Goal: Task Accomplishment & Management: Complete application form

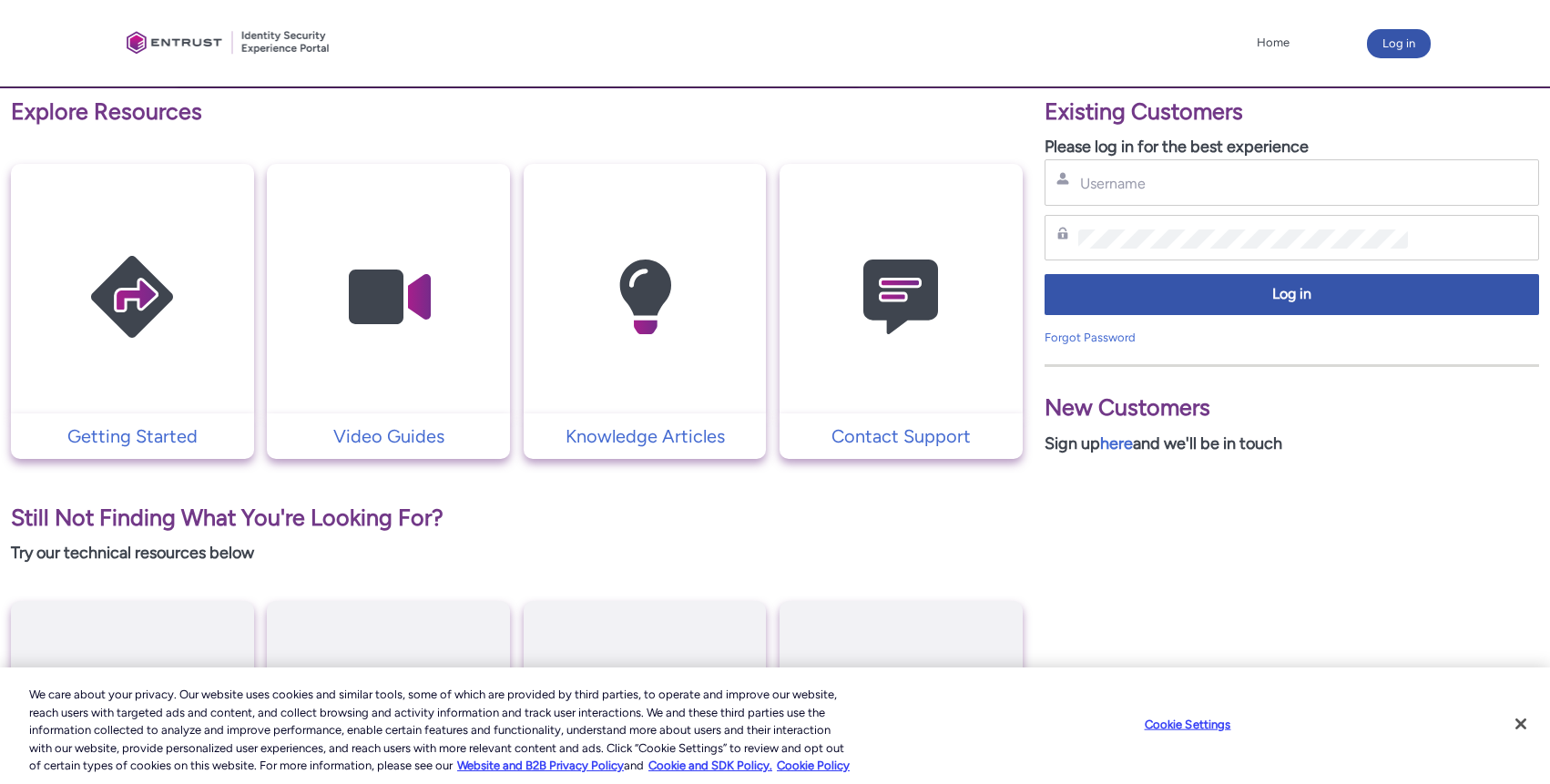
scroll to position [328, 0]
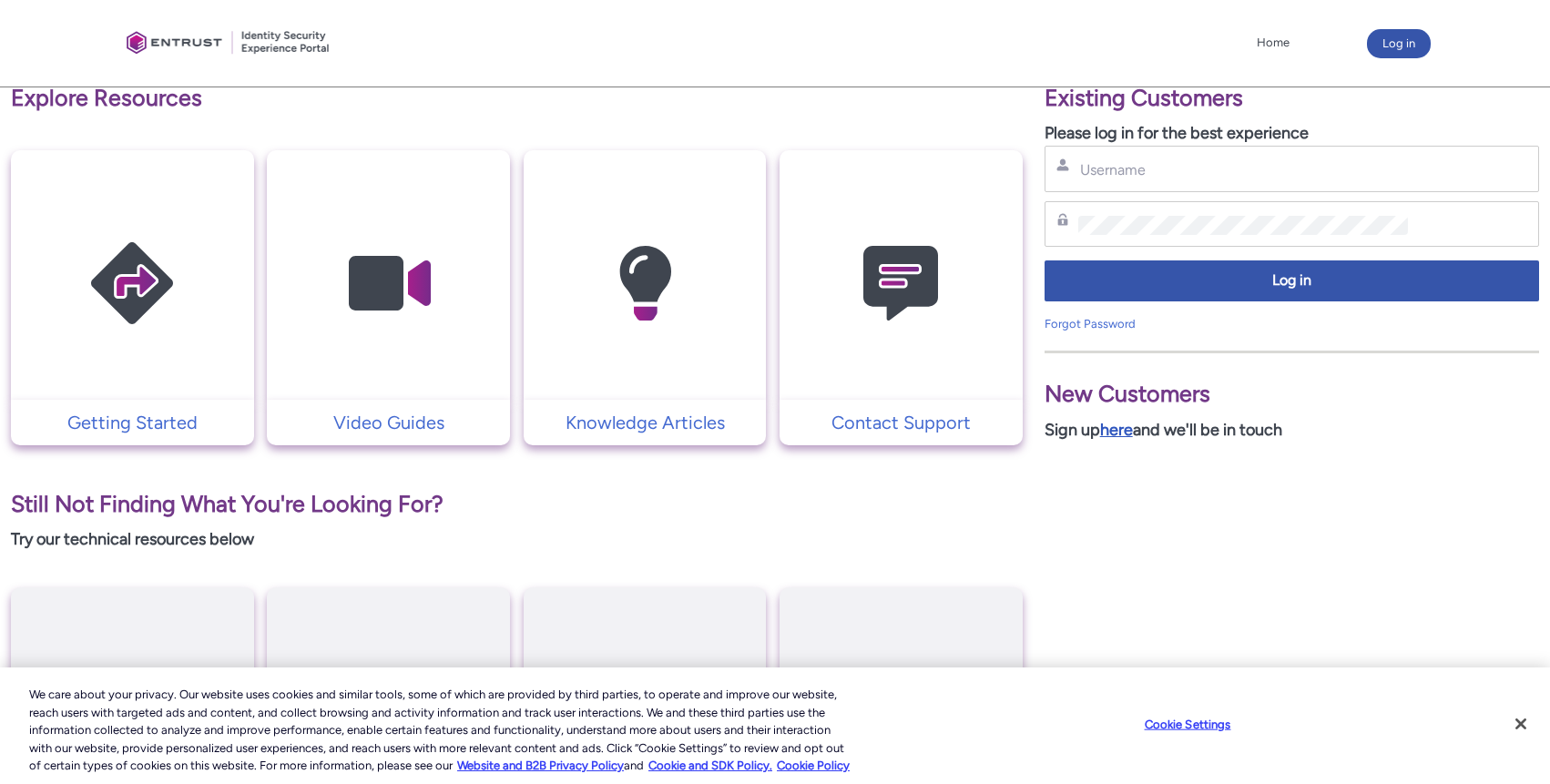
click at [1114, 430] on link "here" at bounding box center [1116, 429] width 32 height 20
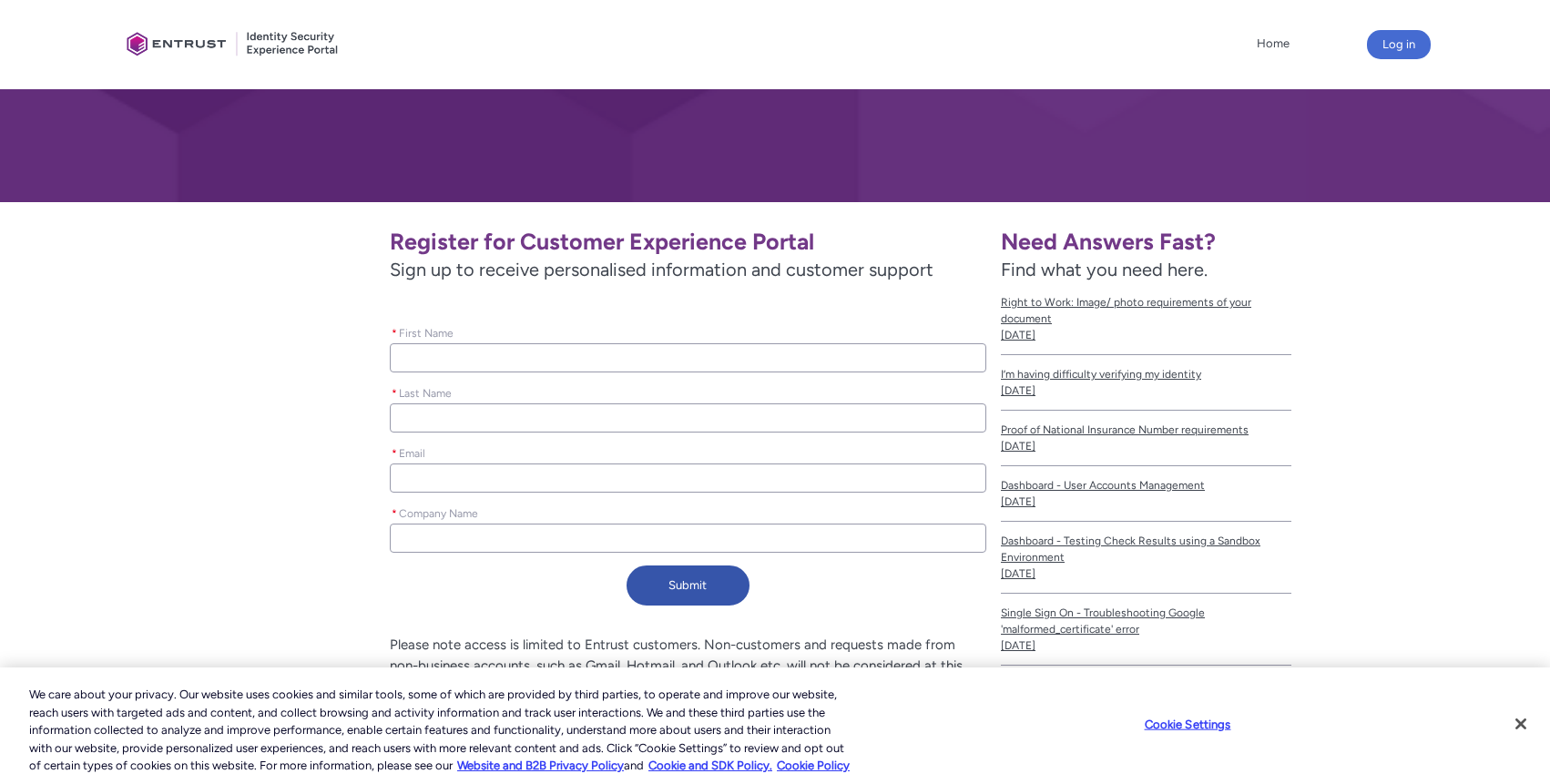
scroll to position [218, 0]
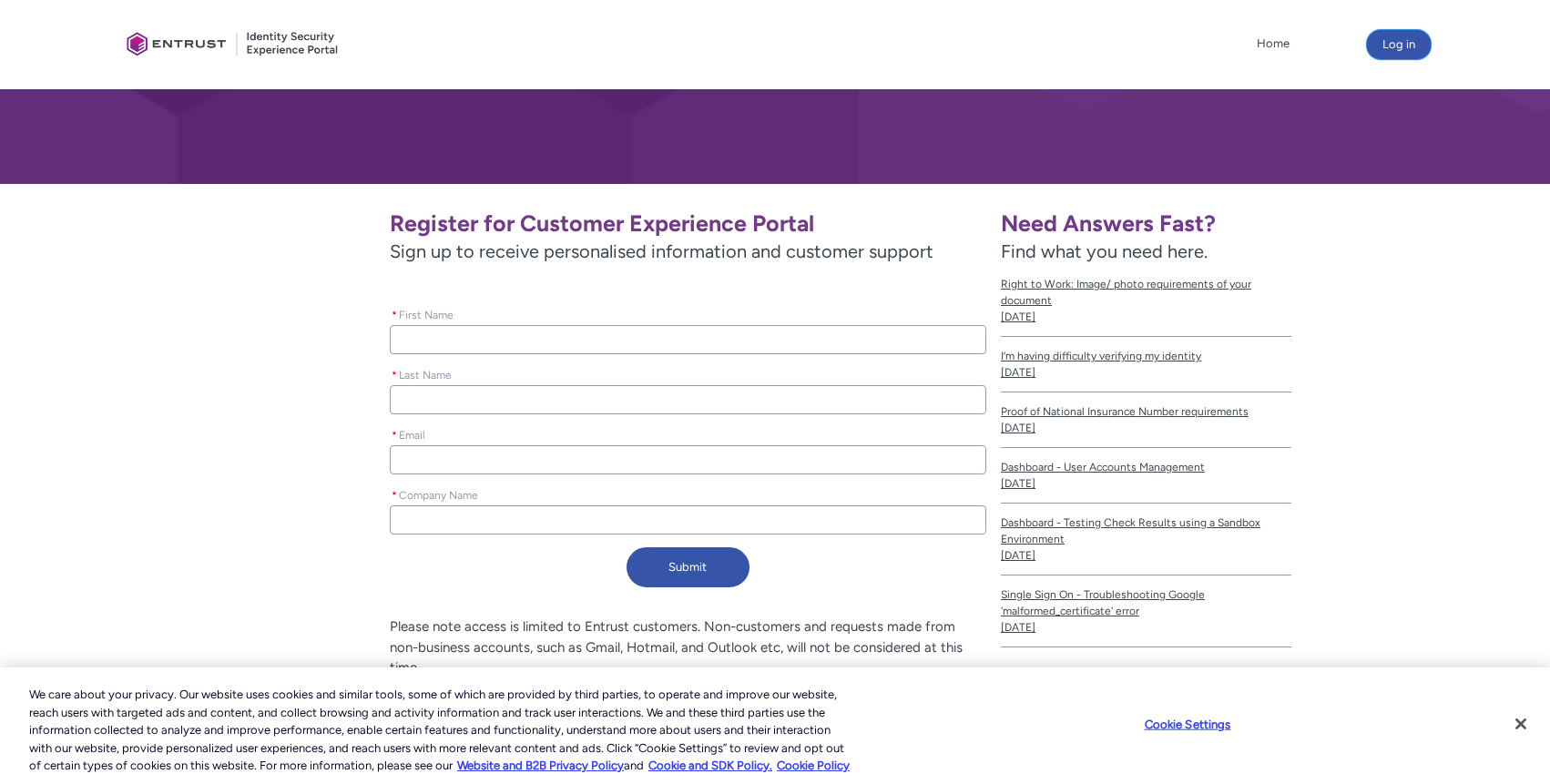
click at [1385, 47] on button "Log in" at bounding box center [1399, 45] width 64 height 29
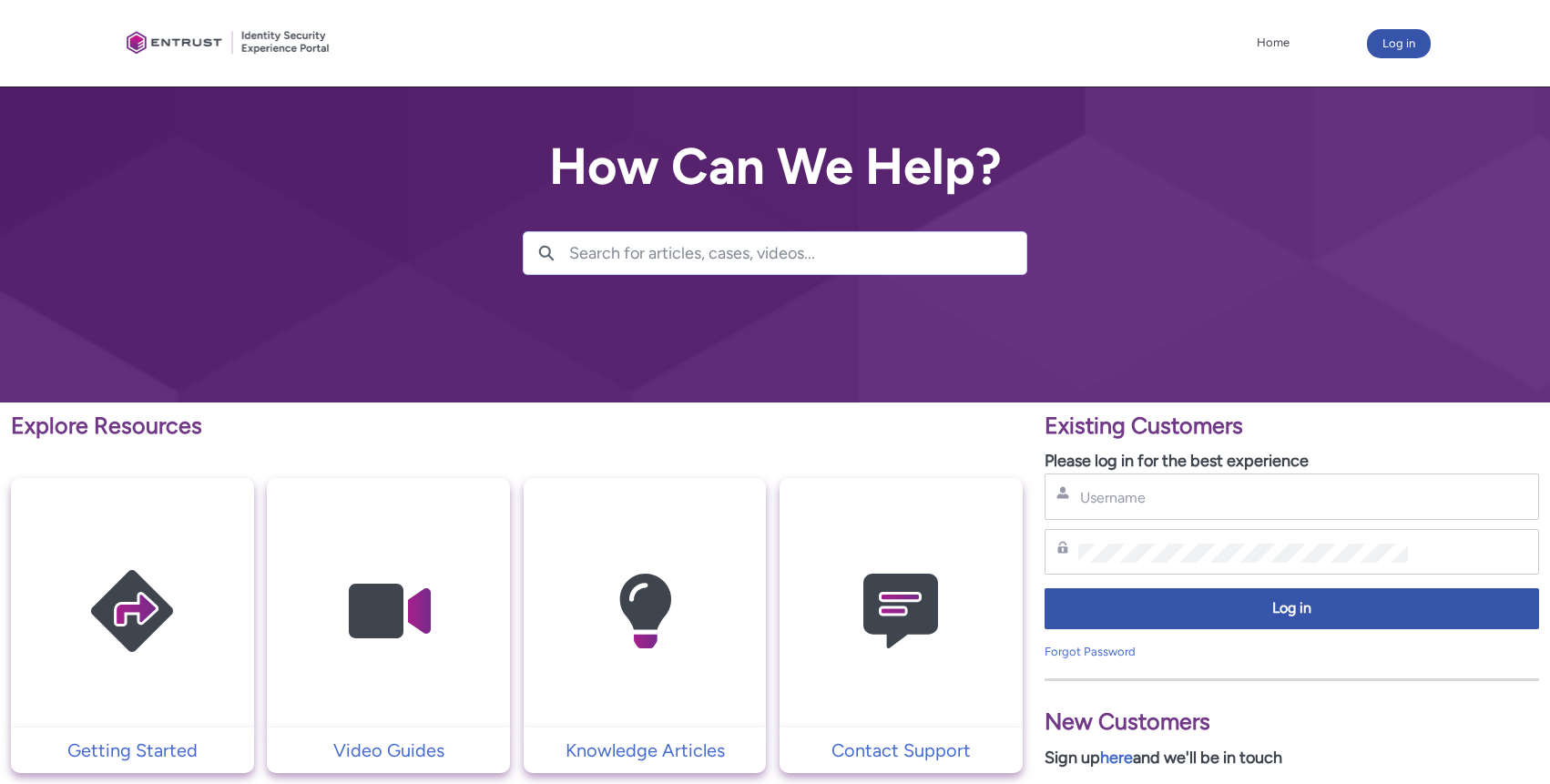
click at [1174, 508] on div "Username" at bounding box center [1292, 496] width 494 height 46
click at [1174, 494] on input "Username" at bounding box center [1242, 497] width 329 height 19
type input "gleb.borisov@mynd.co"
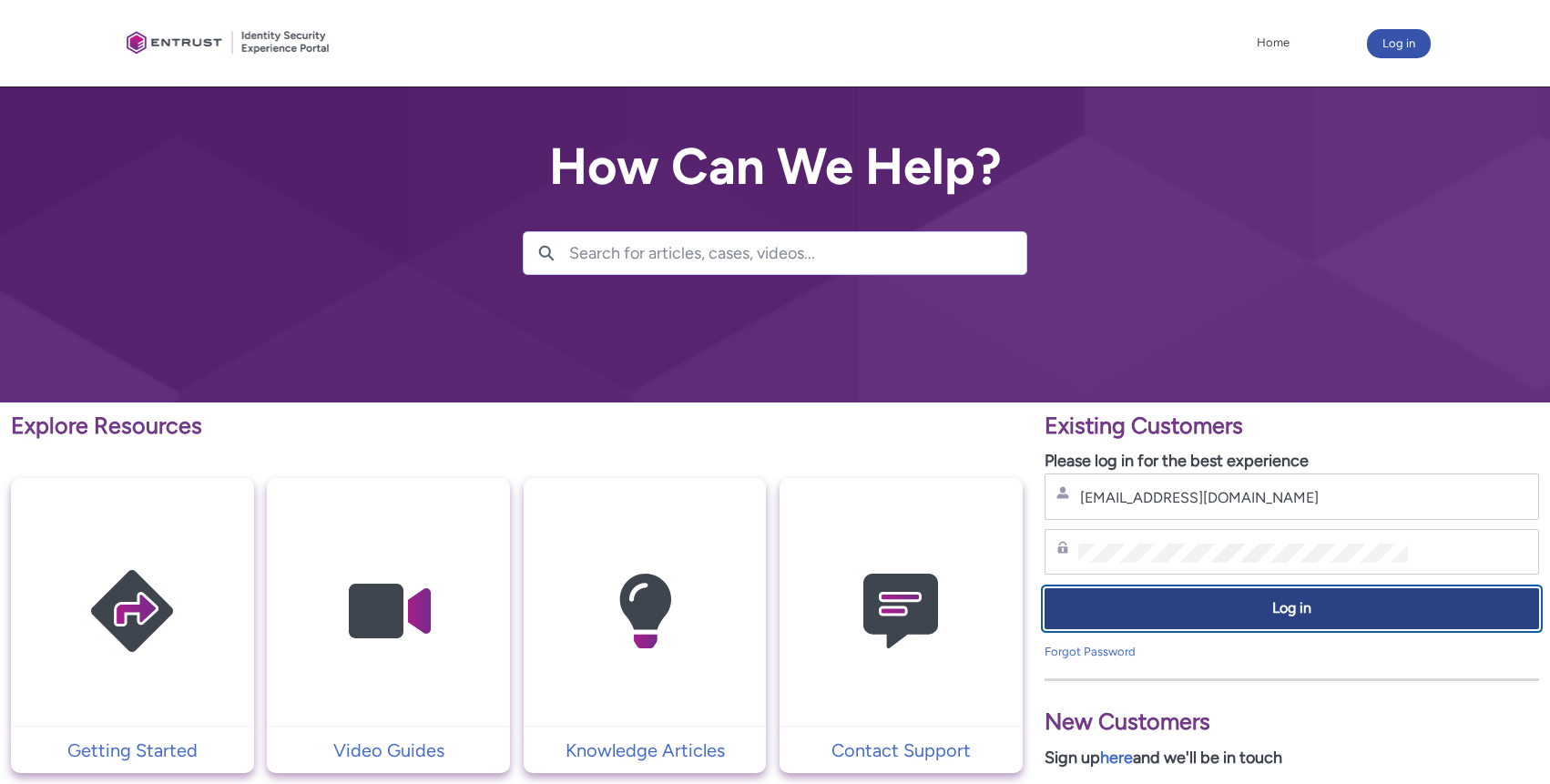
click at [1175, 626] on button "Log in" at bounding box center [1292, 608] width 494 height 41
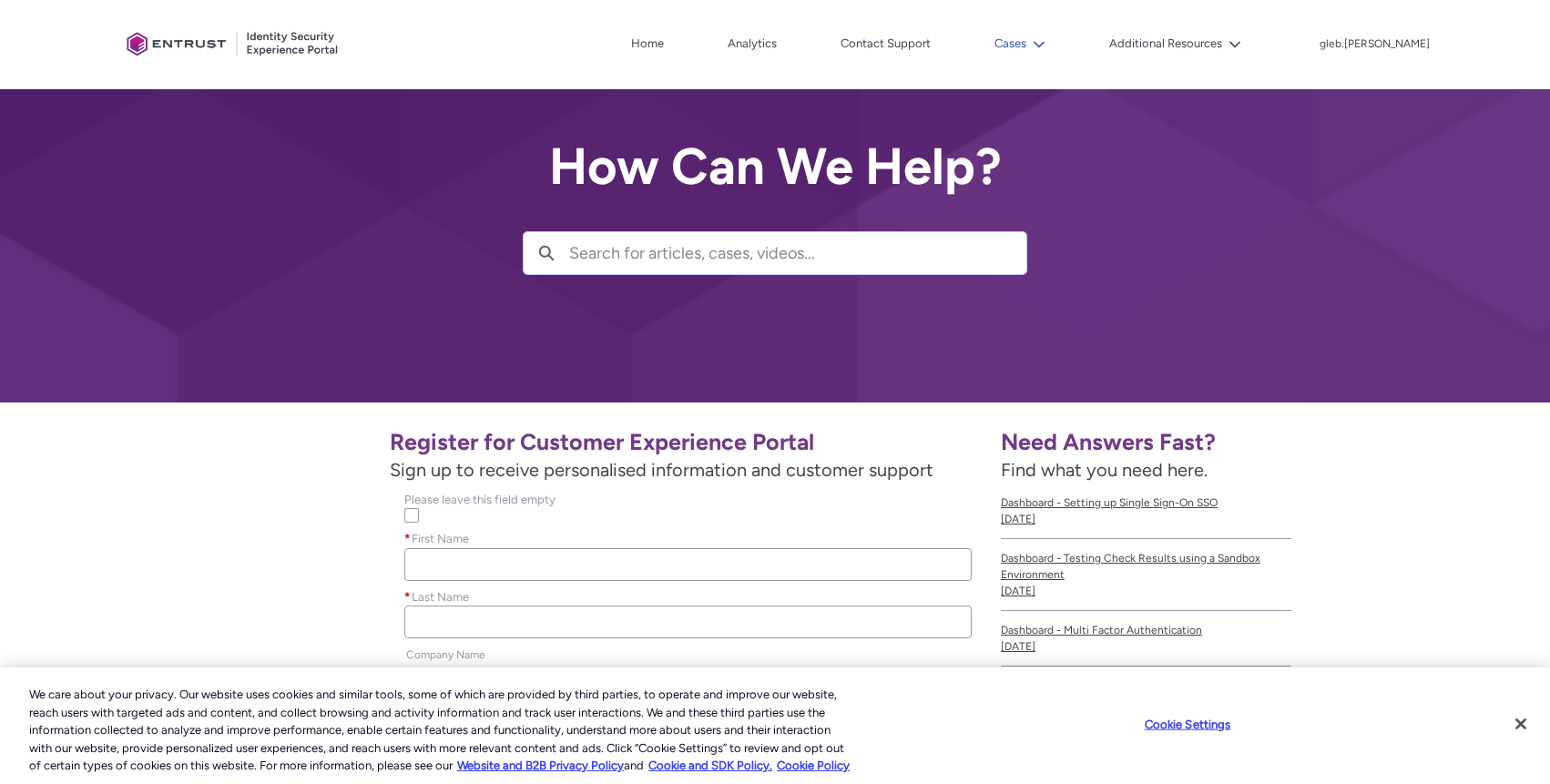
click at [1050, 43] on button "Cases" at bounding box center [1019, 44] width 60 height 28
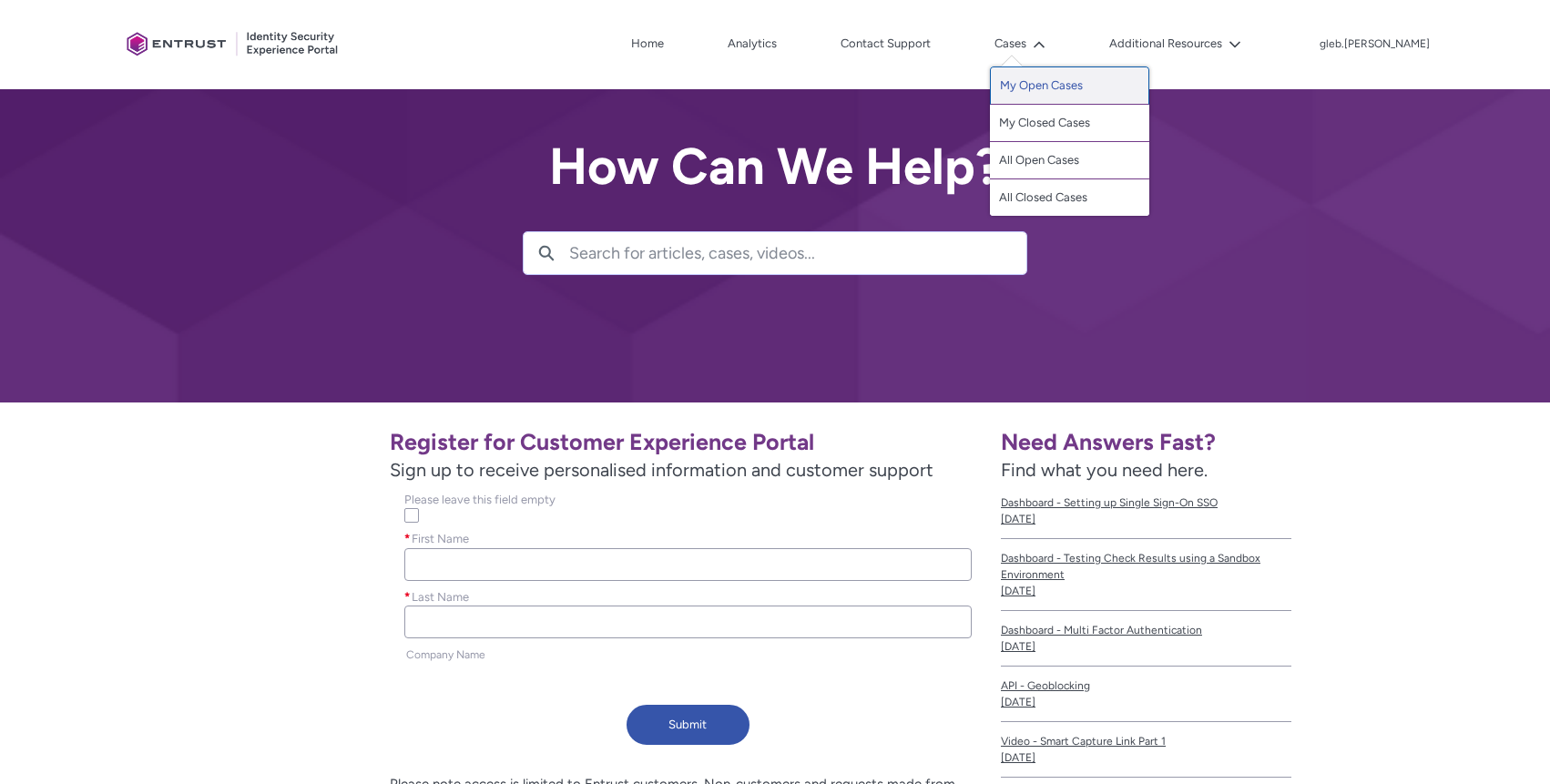
click at [1071, 84] on link "My Open Cases" at bounding box center [1069, 85] width 159 height 38
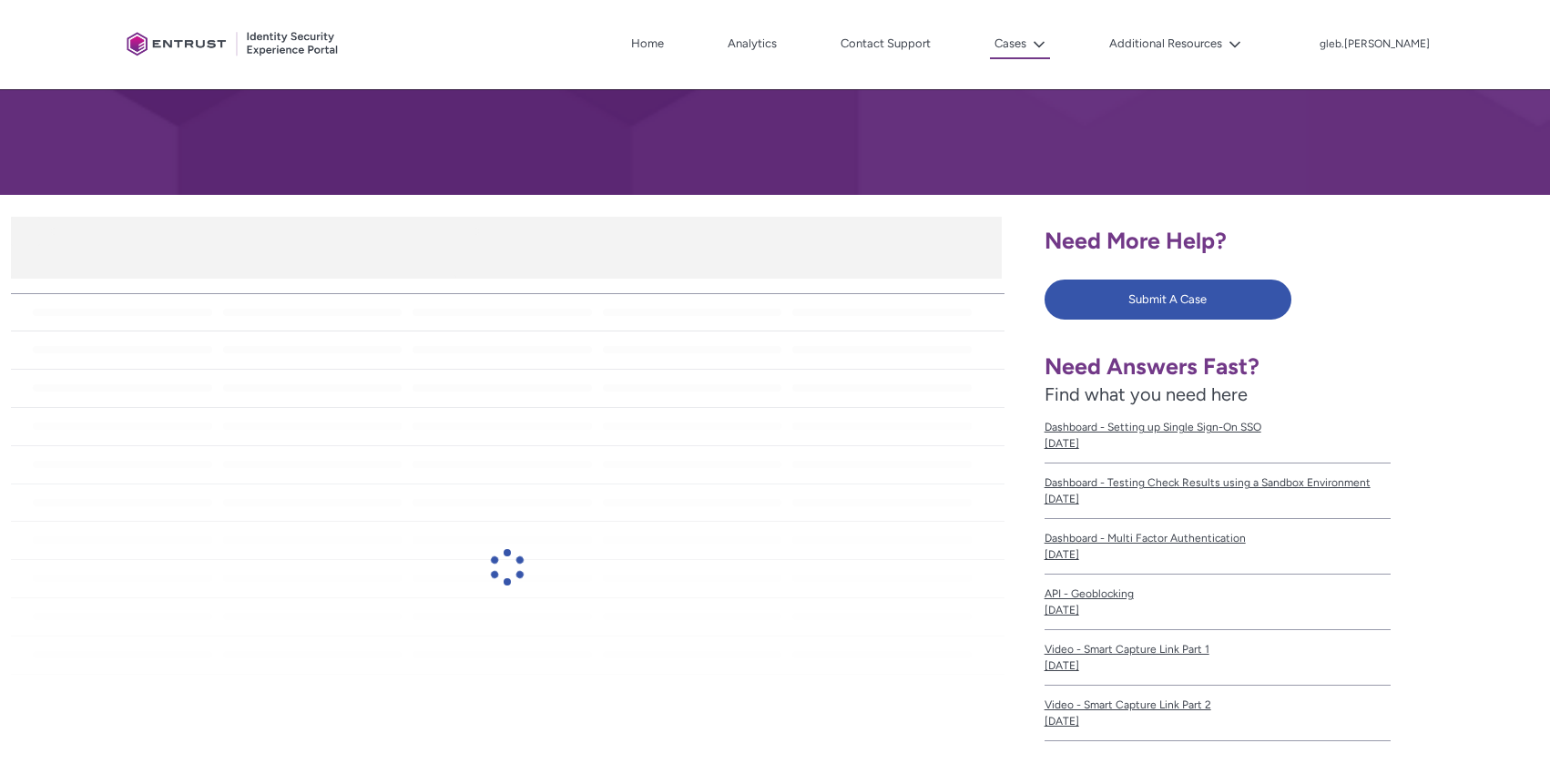
scroll to position [218, 0]
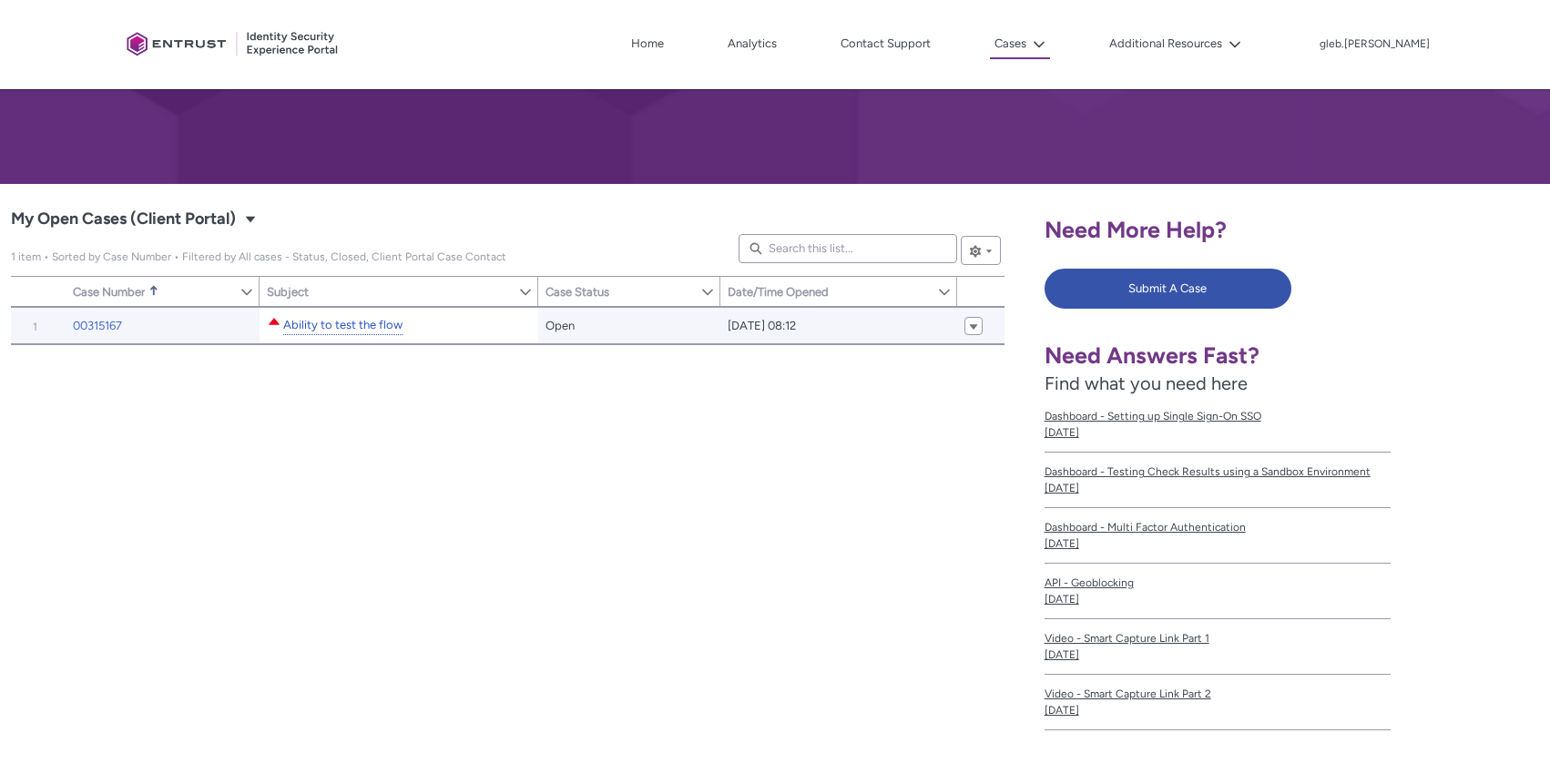
click at [355, 328] on link "Ability to test the flow" at bounding box center [342, 324] width 119 height 19
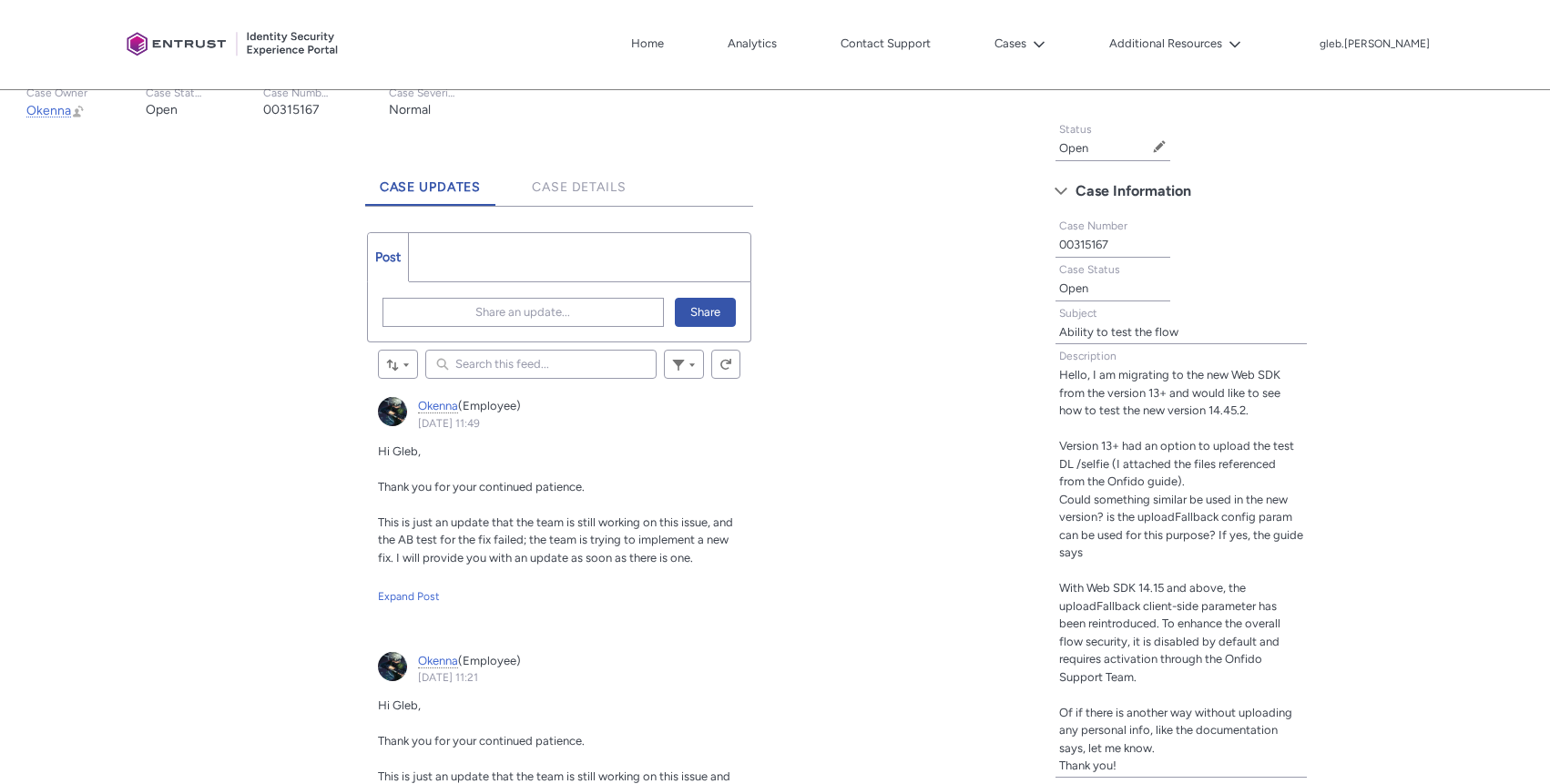
scroll to position [513, 0]
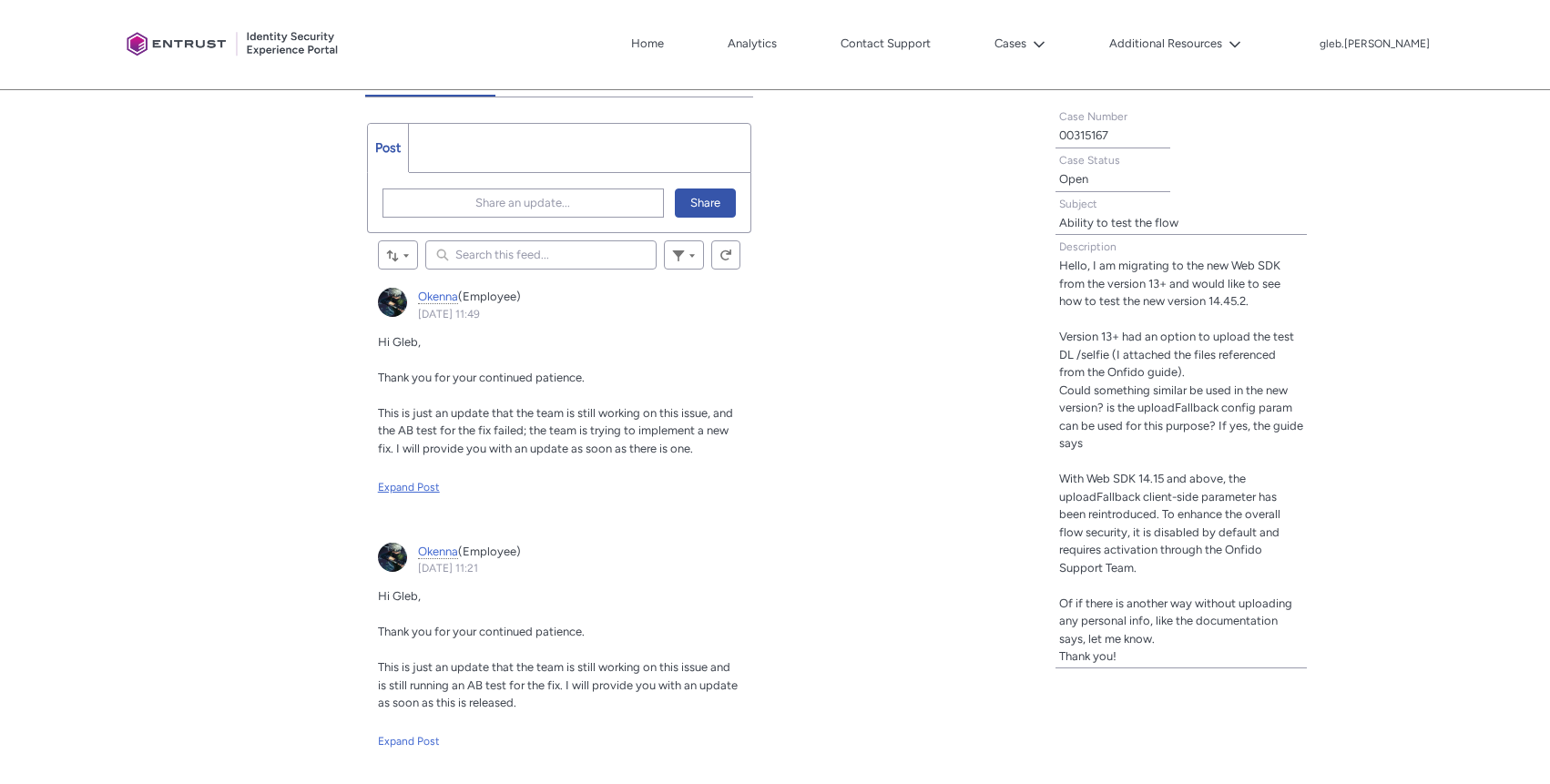
click at [397, 485] on div "Expand Post" at bounding box center [558, 486] width 363 height 17
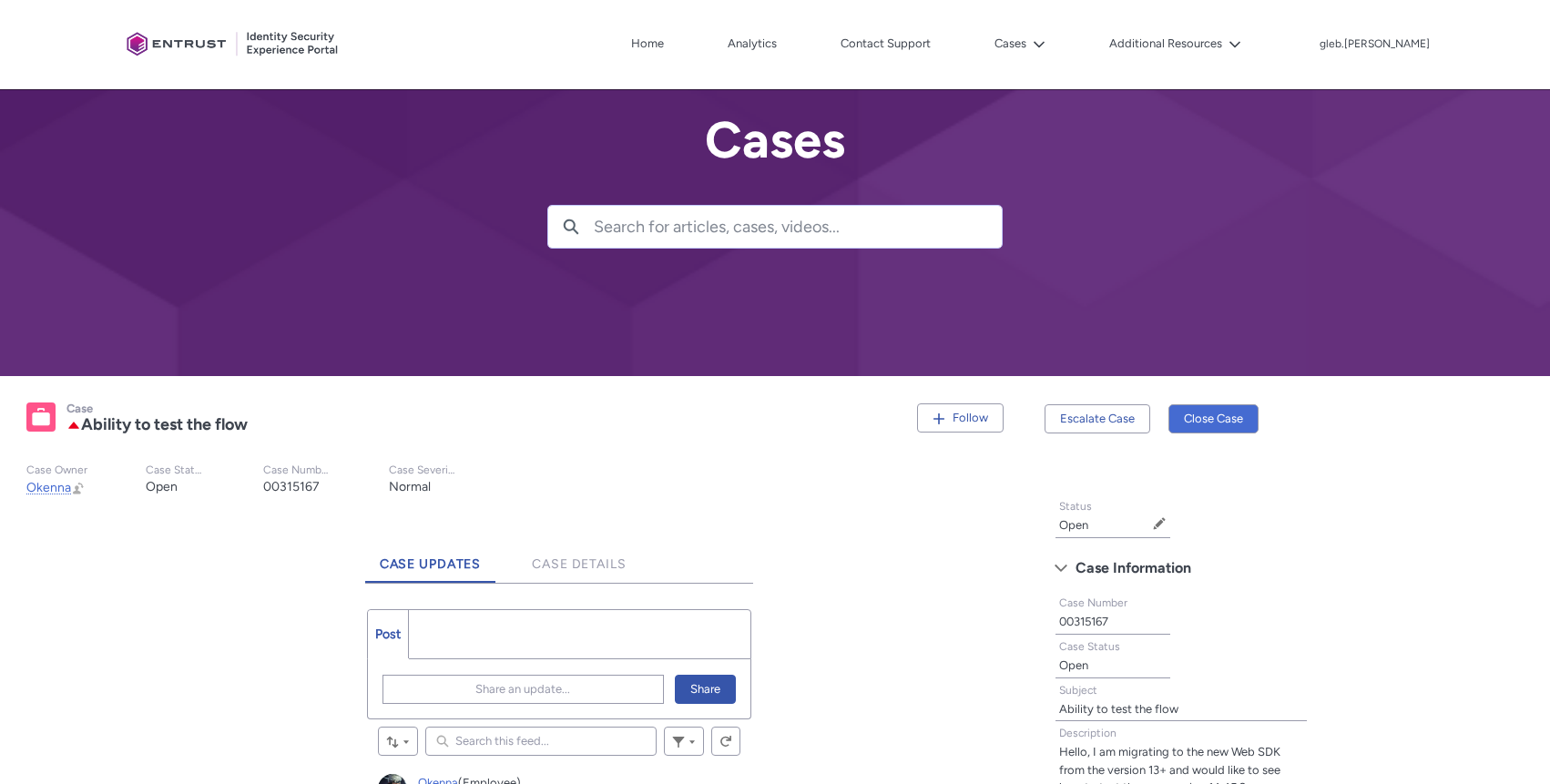
scroll to position [0, 0]
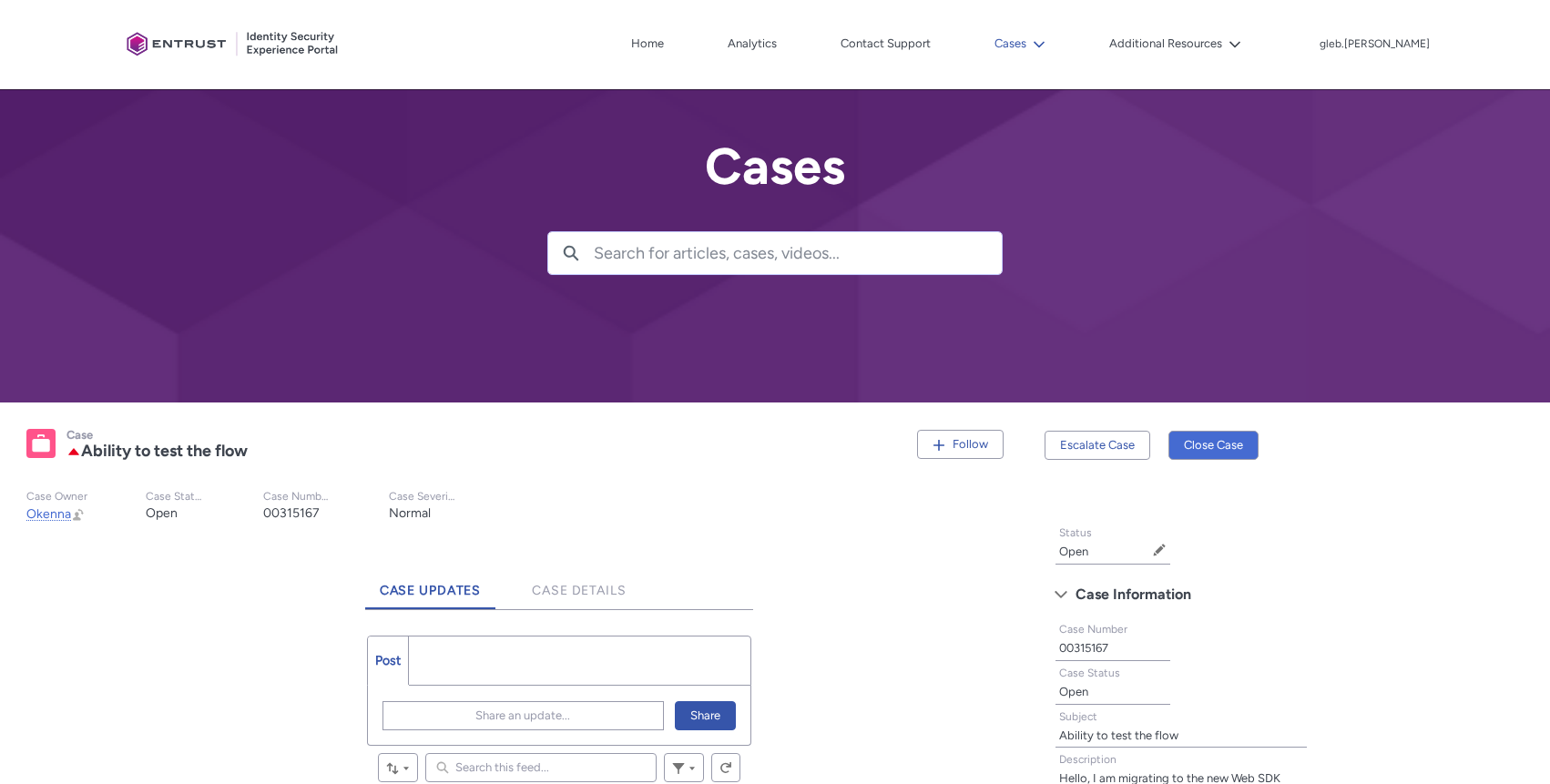
click at [1050, 55] on button "Cases" at bounding box center [1019, 44] width 60 height 28
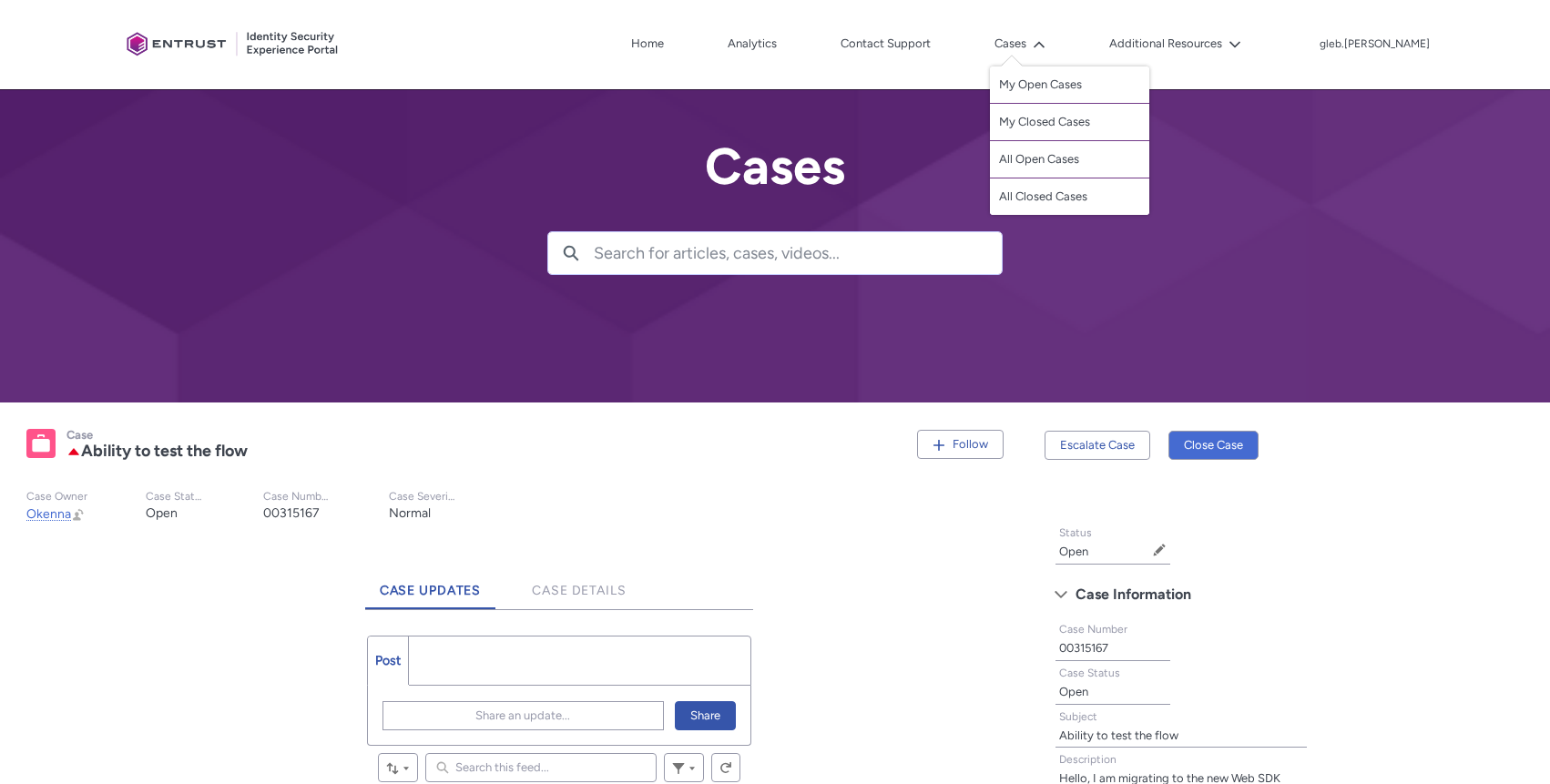
click at [704, 508] on slot "Case Owner Okenna Open Okenna Preview Open Okenna Preview Change Owner Case Sta…" at bounding box center [516, 507] width 1009 height 63
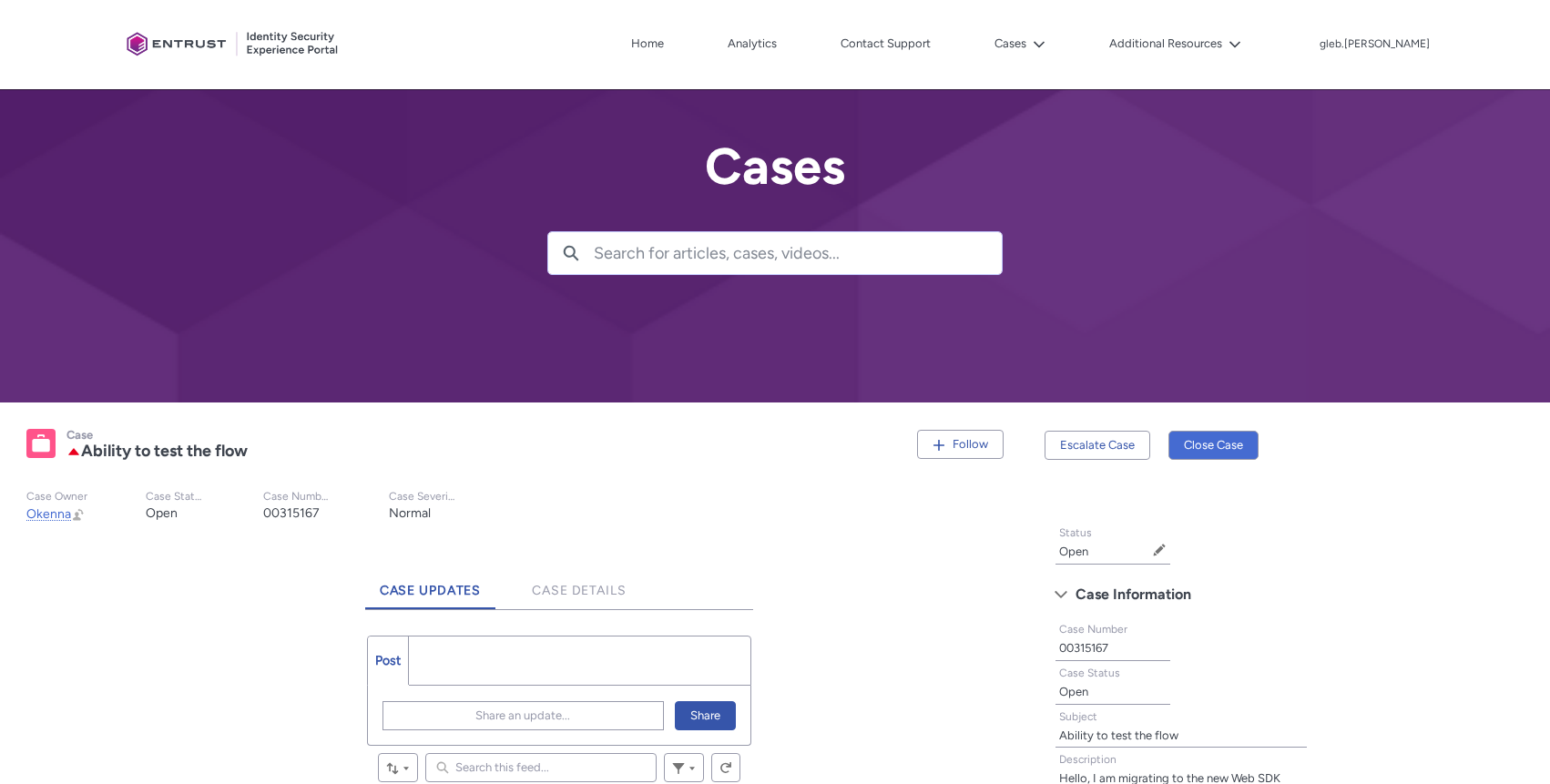
click at [1062, 58] on nav "Home Analytics Contact Support Cases My Open Cases My Closed Cases All Open Cas…" at bounding box center [814, 45] width 862 height 29
click at [1050, 38] on button "Cases" at bounding box center [1019, 44] width 60 height 28
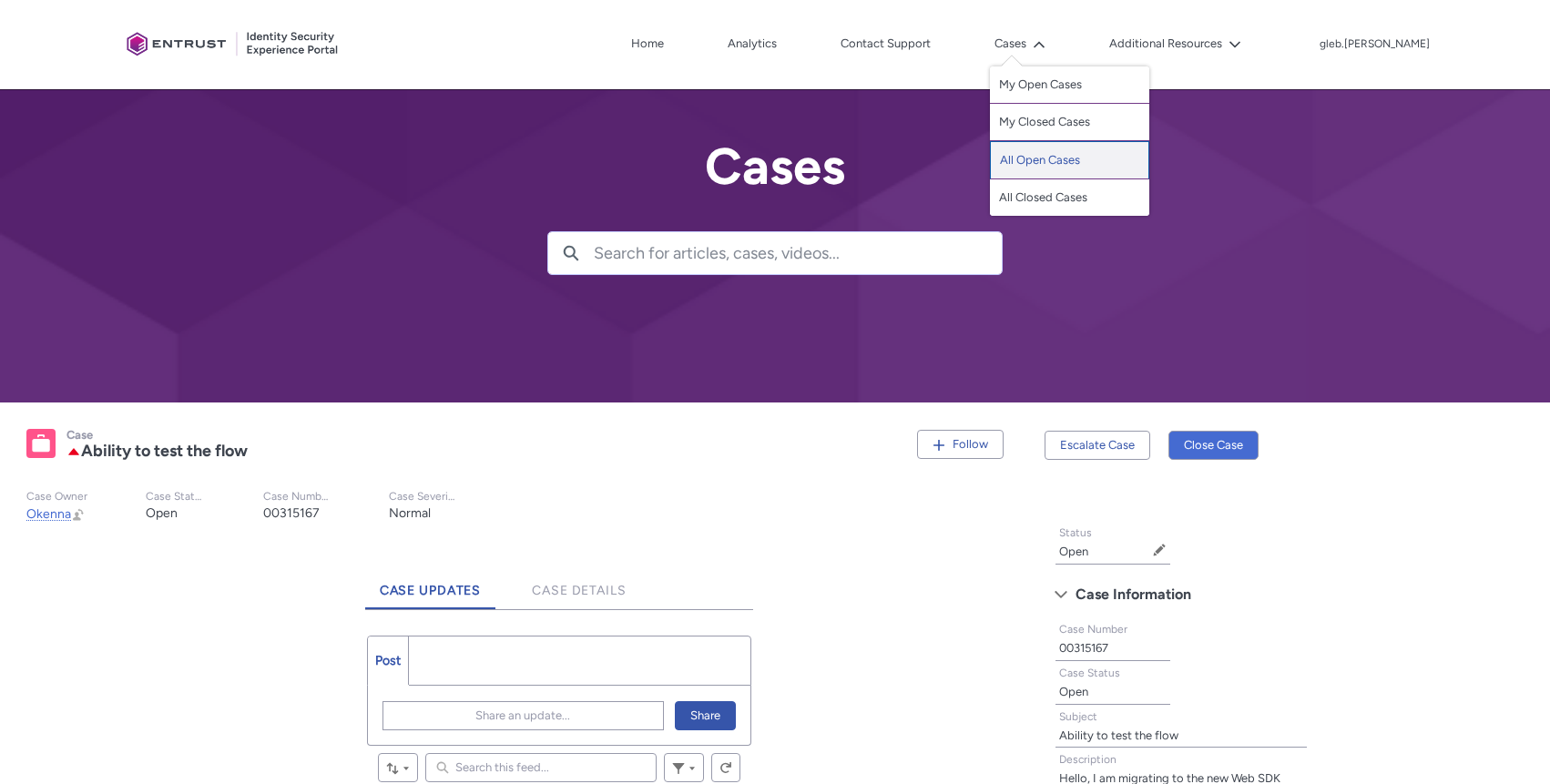
click at [1074, 162] on link "All Open Cases" at bounding box center [1069, 160] width 159 height 38
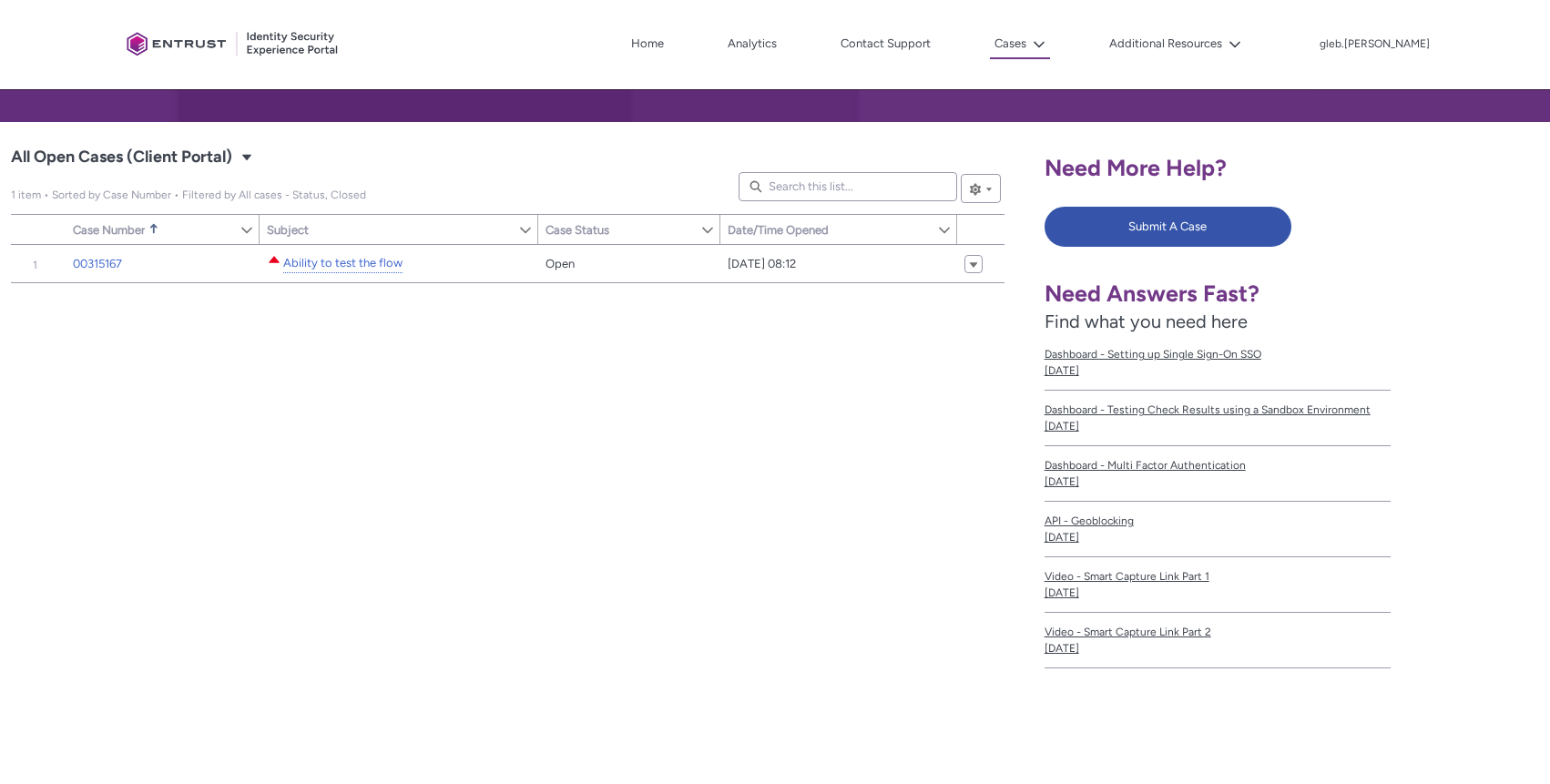
scroll to position [218, 0]
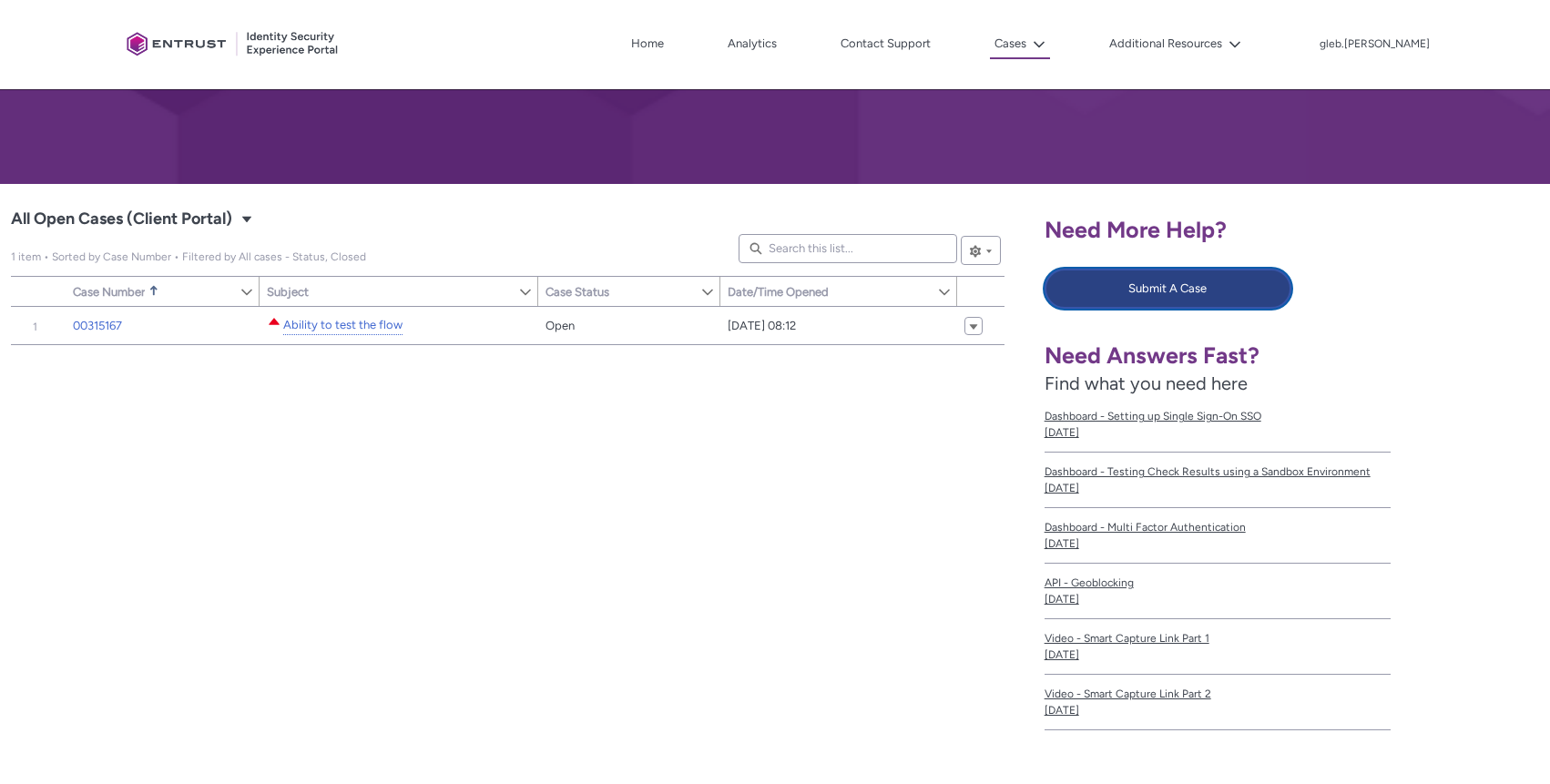
click at [1135, 291] on button "Submit A Case" at bounding box center [1169, 288] width 248 height 40
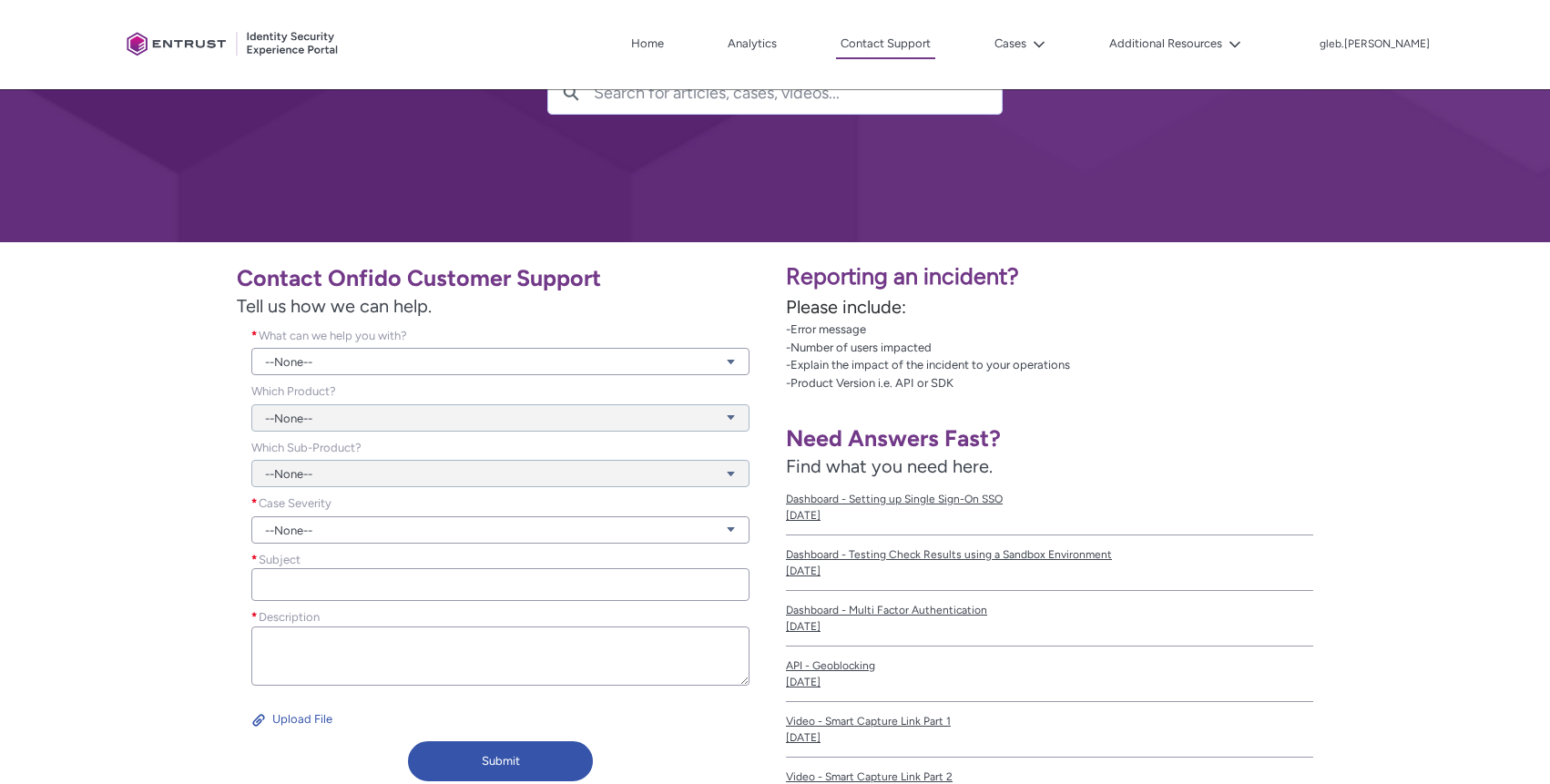
scroll to position [218, 0]
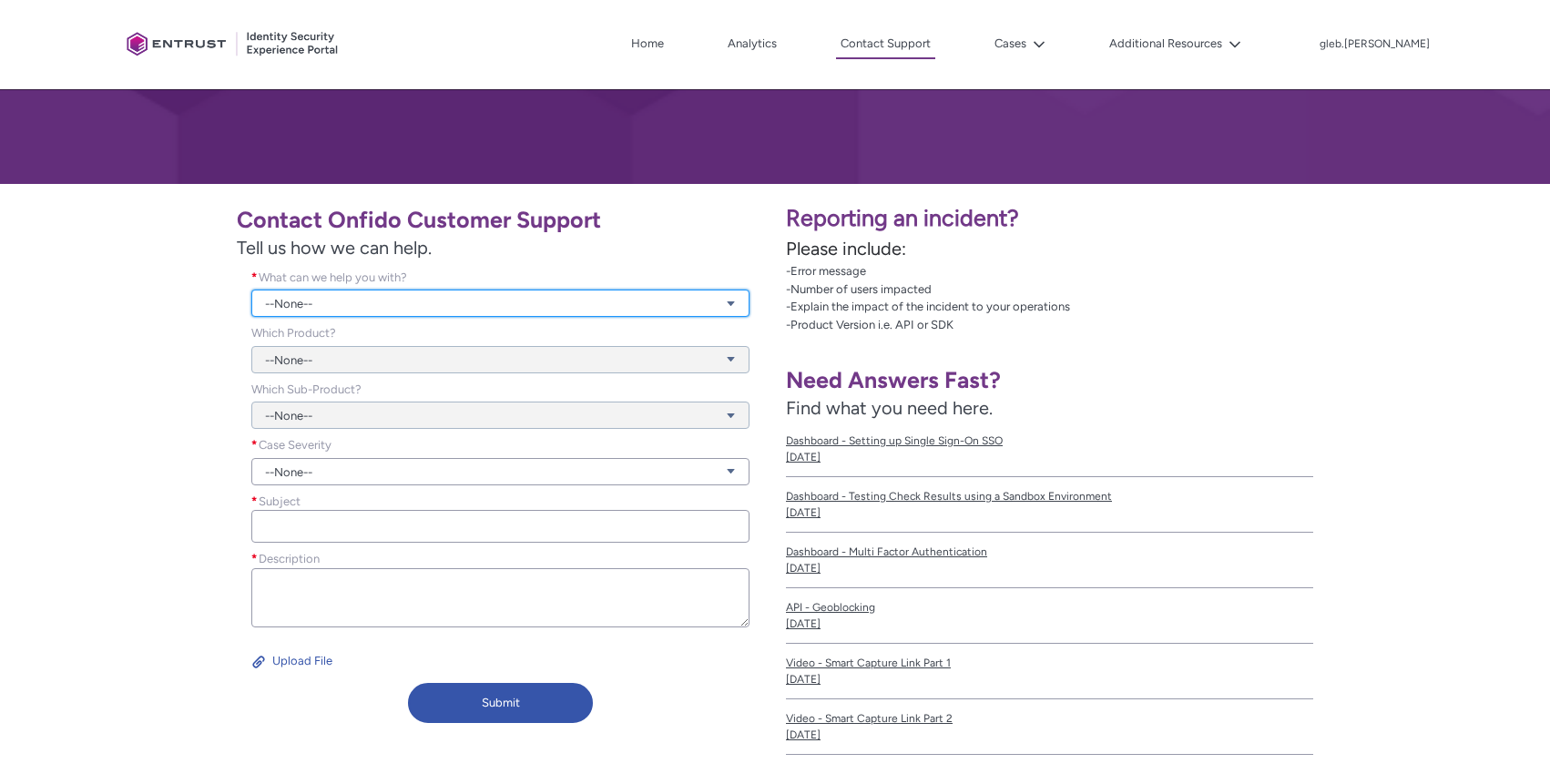
click at [382, 302] on link "--None--" at bounding box center [500, 304] width 498 height 28
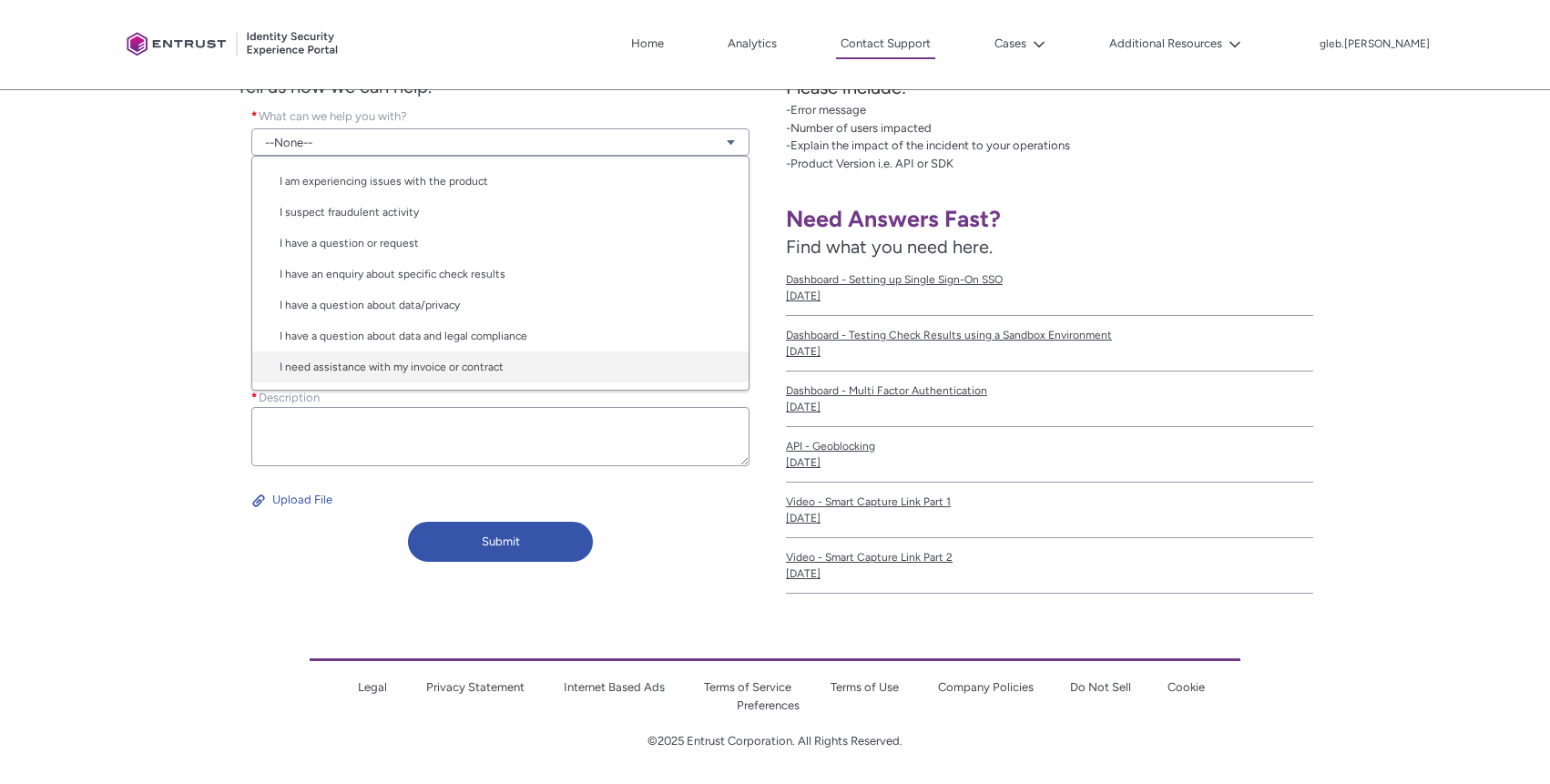
scroll to position [380, 0]
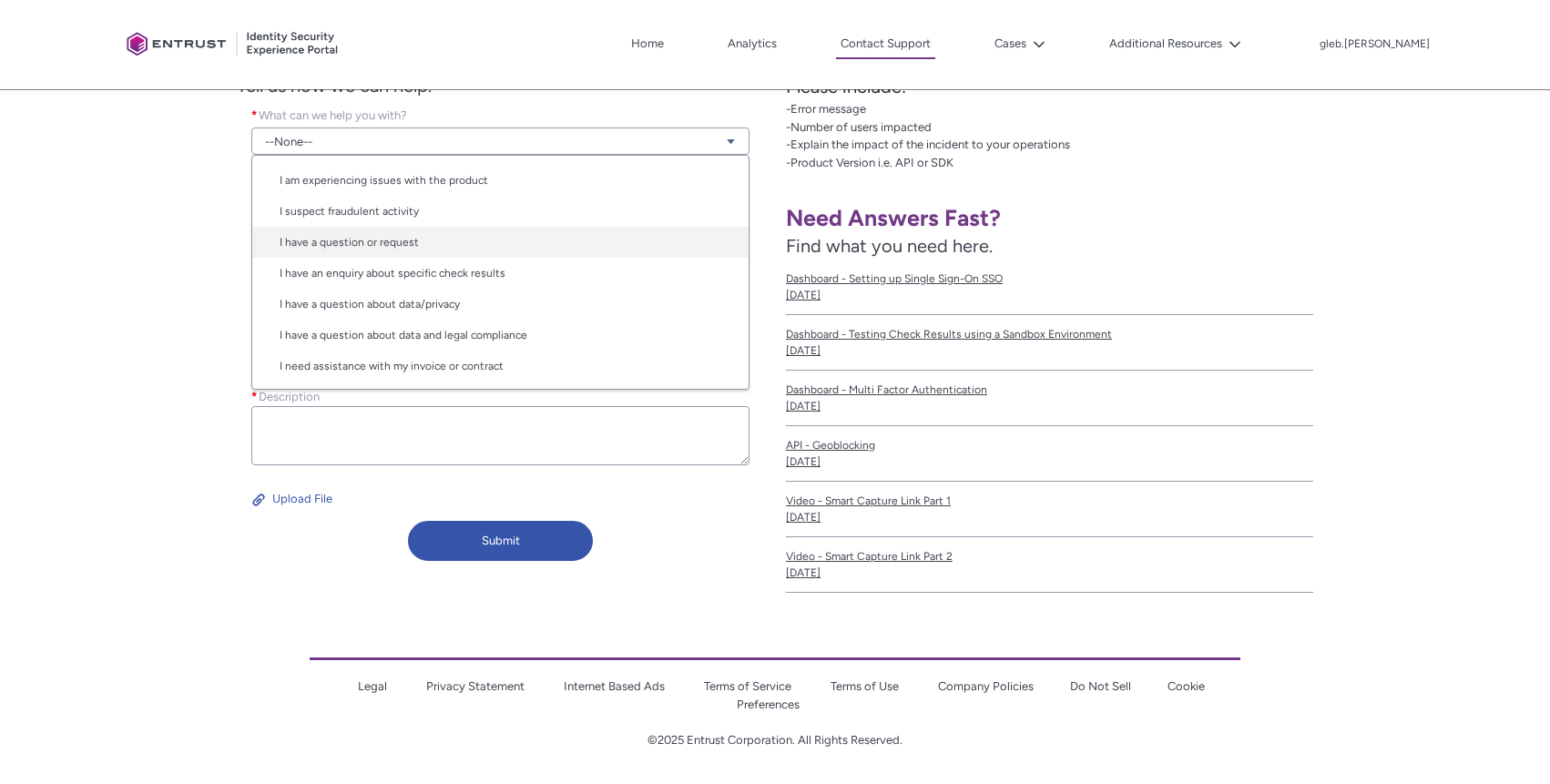
click at [418, 245] on link "I have a question or request" at bounding box center [500, 242] width 496 height 30
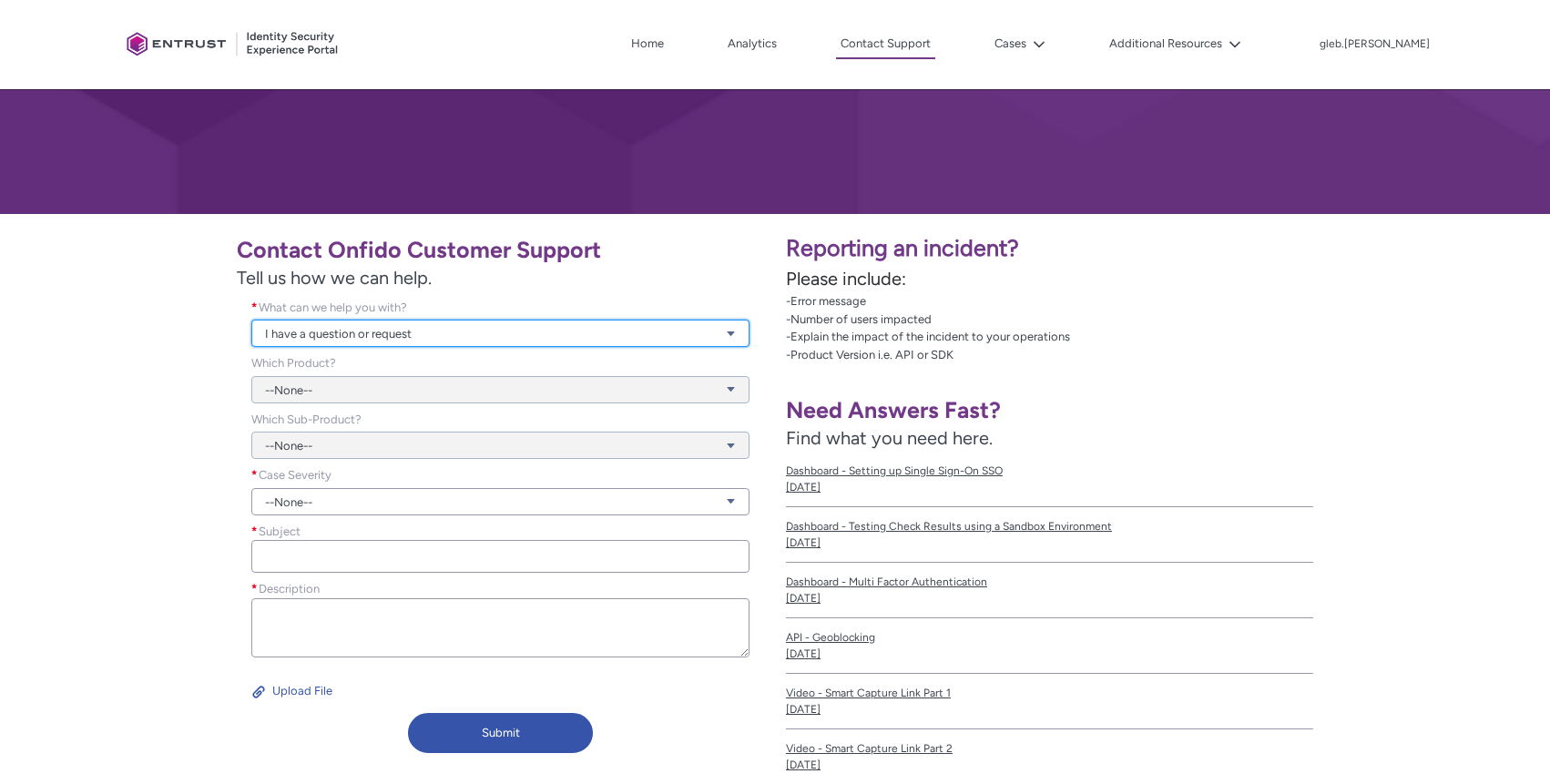
scroll to position [162, 0]
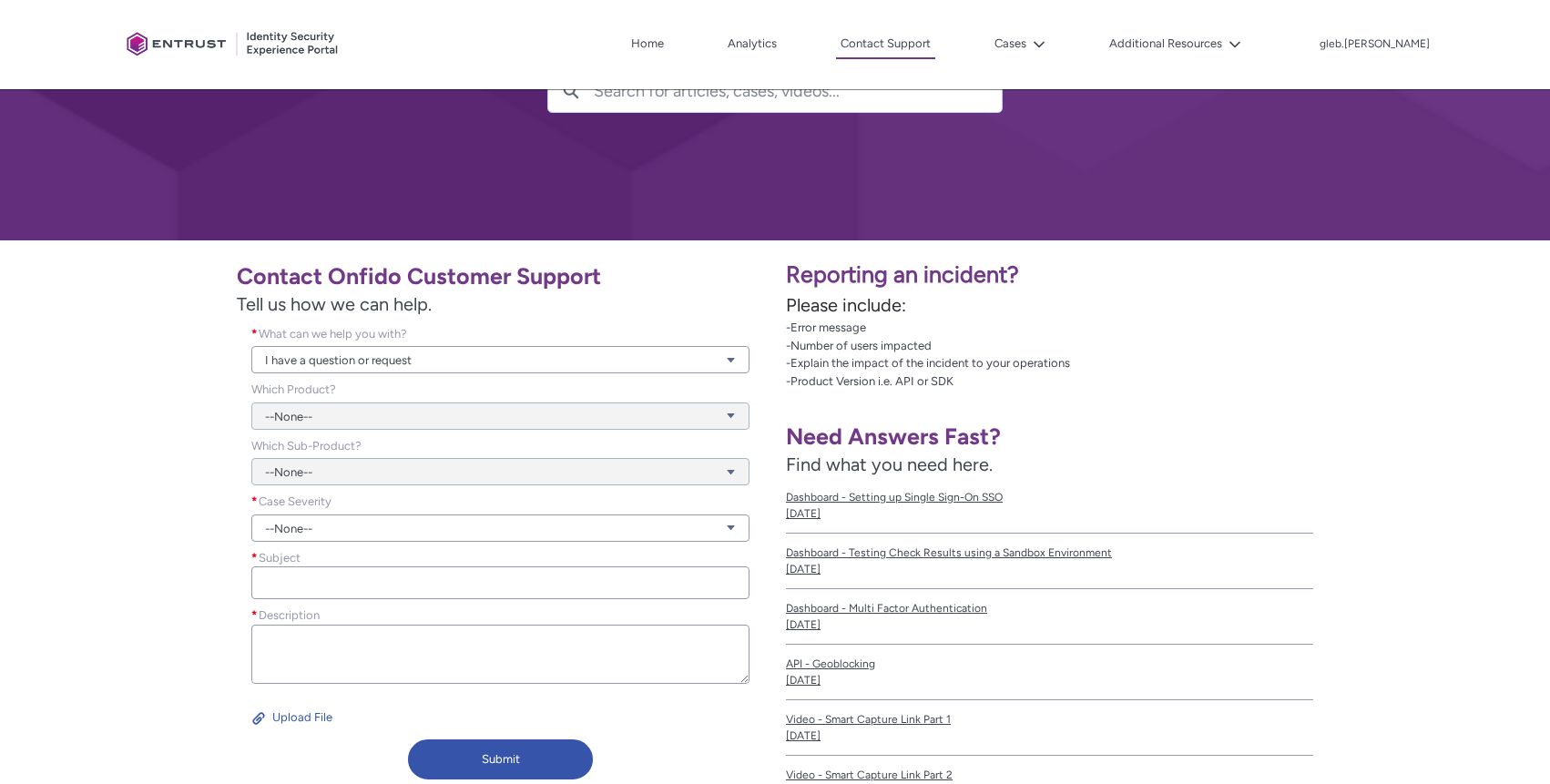
click at [421, 430] on div "Which Product? --None-- View all dependencies" at bounding box center [500, 408] width 527 height 56
click at [373, 523] on link "--None--" at bounding box center [500, 528] width 498 height 28
click at [367, 595] on link "Normal" at bounding box center [500, 595] width 496 height 30
click at [354, 591] on input "Subject *" at bounding box center [500, 582] width 498 height 32
type input "Щ"
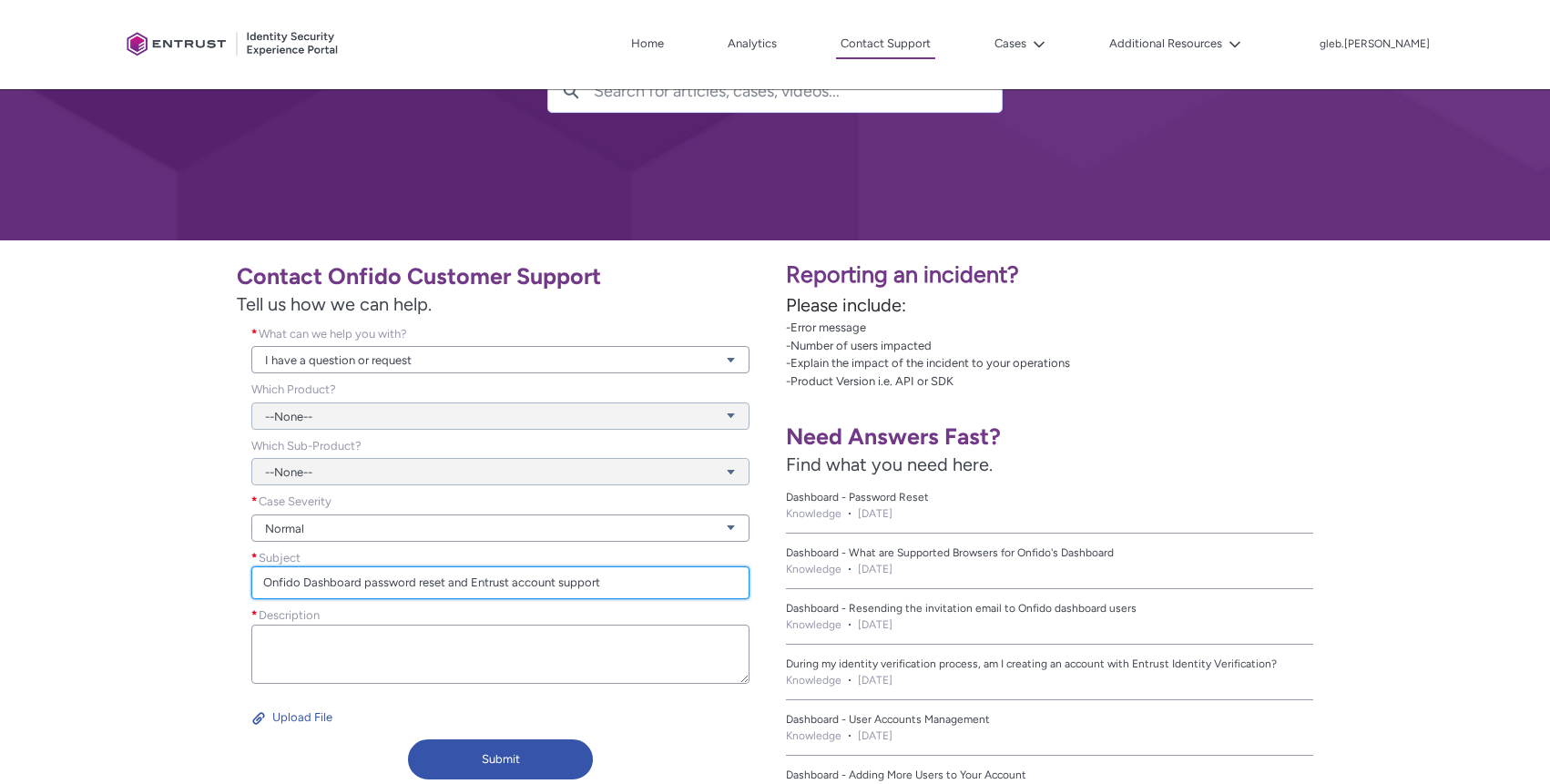
type input "Onfido Dashboard password reset and Entrust account support"
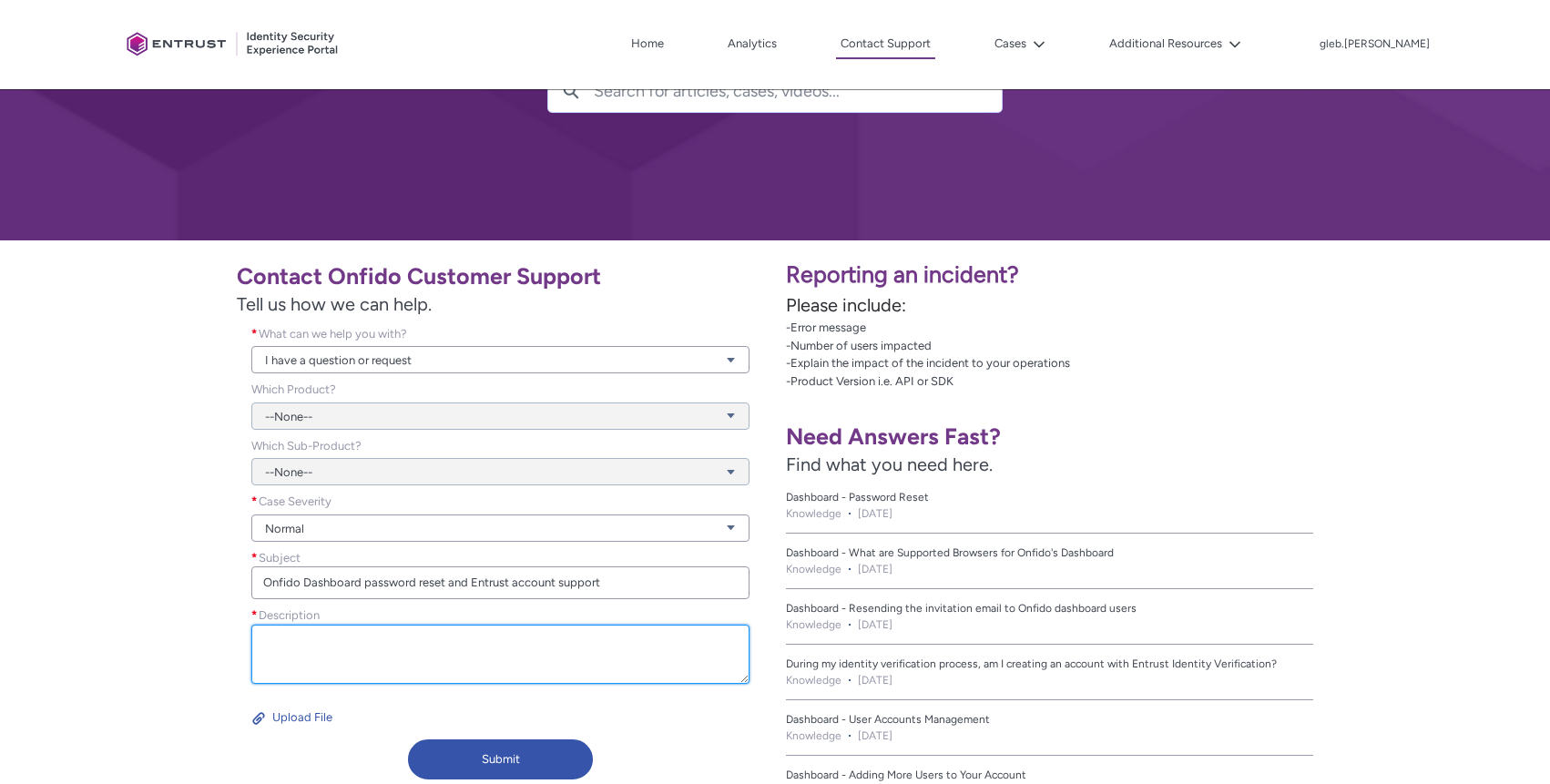
click at [446, 648] on textarea "Description *" at bounding box center [500, 654] width 498 height 59
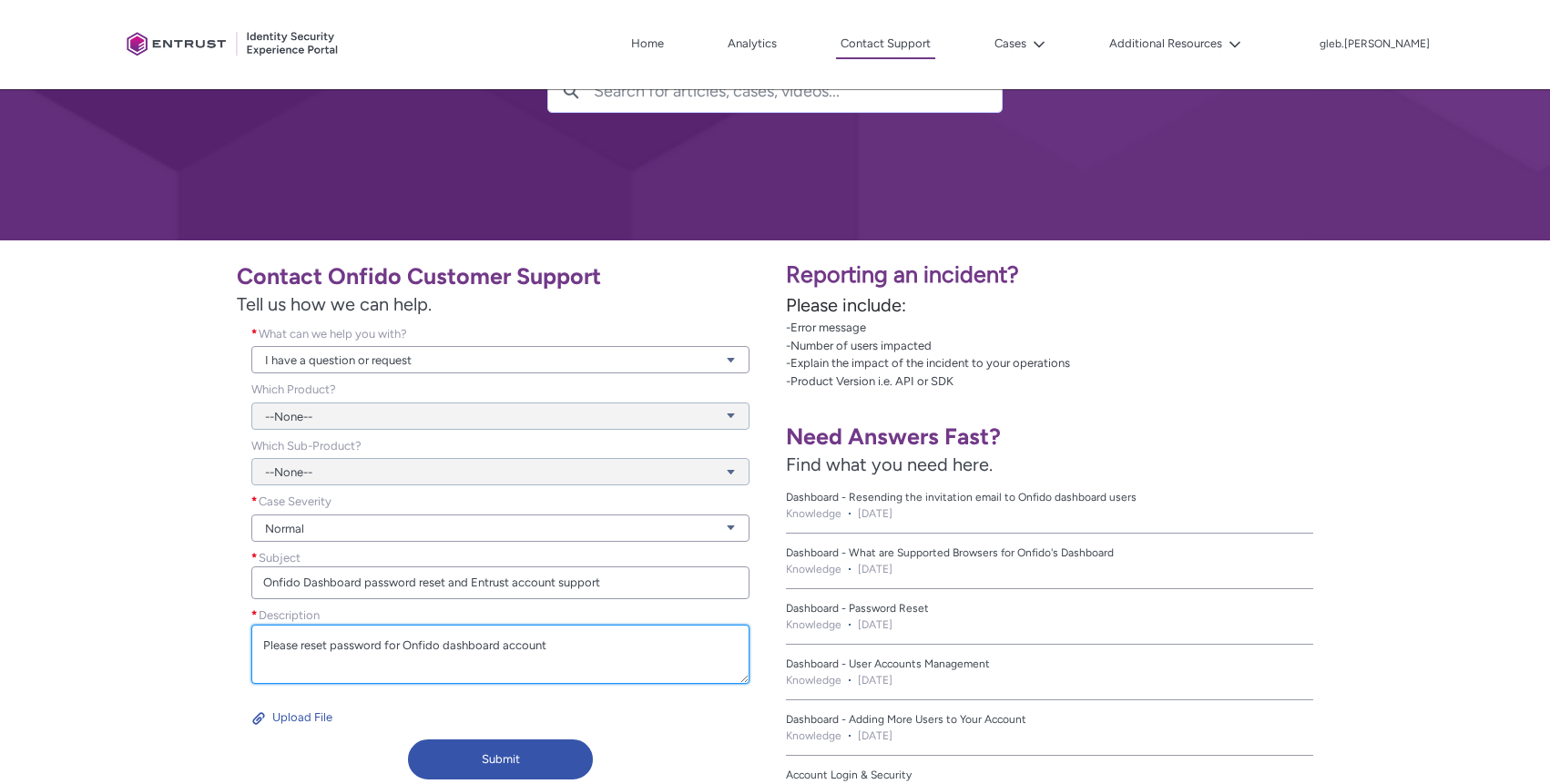
paste textarea "[EMAIL_ADDRESS][DOMAIN_NAME]"
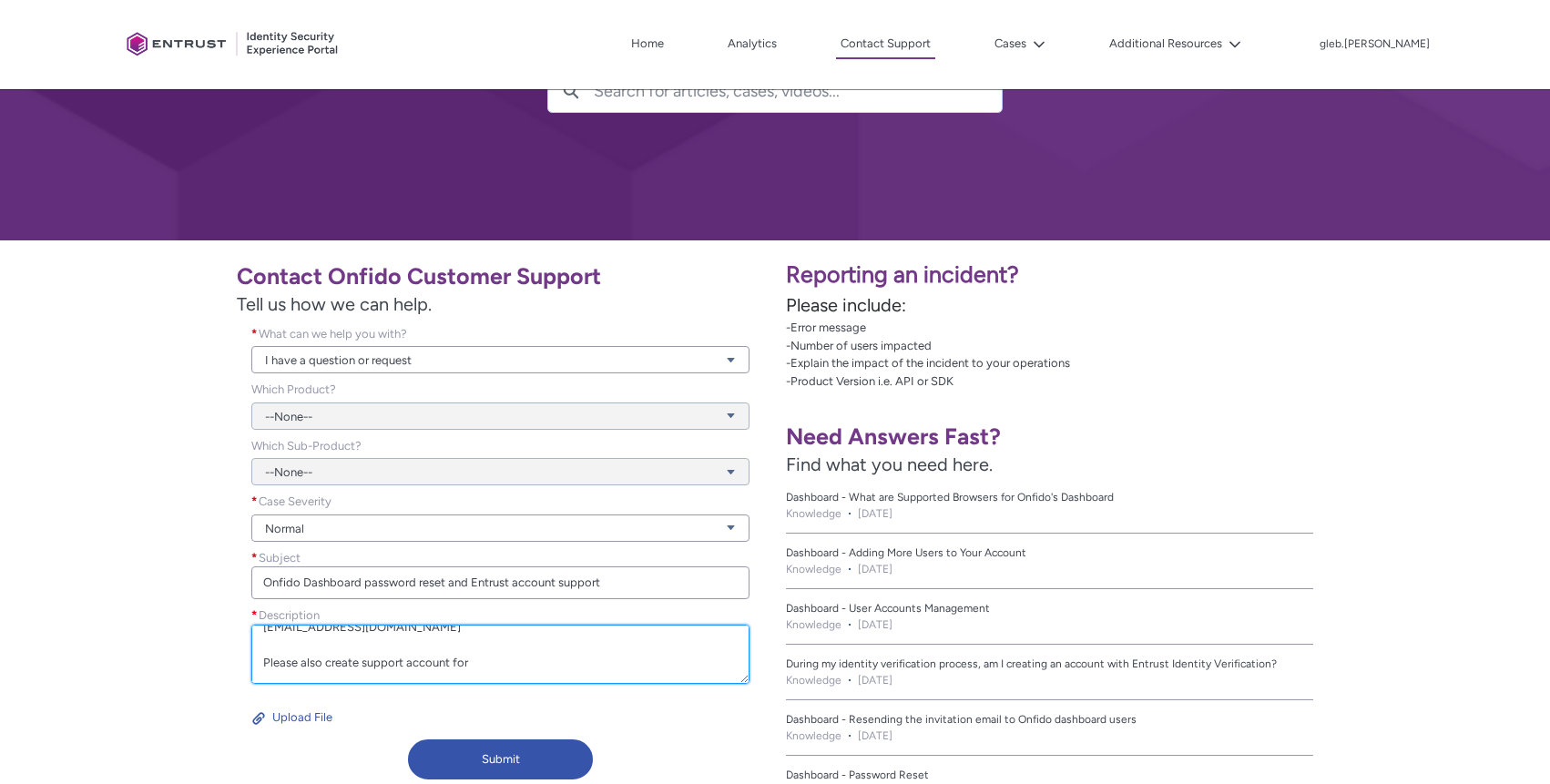
paste textarea "[EMAIL_ADDRESS][DOMAIN_NAME]"
paste textarea "[PERSON_NAME]"
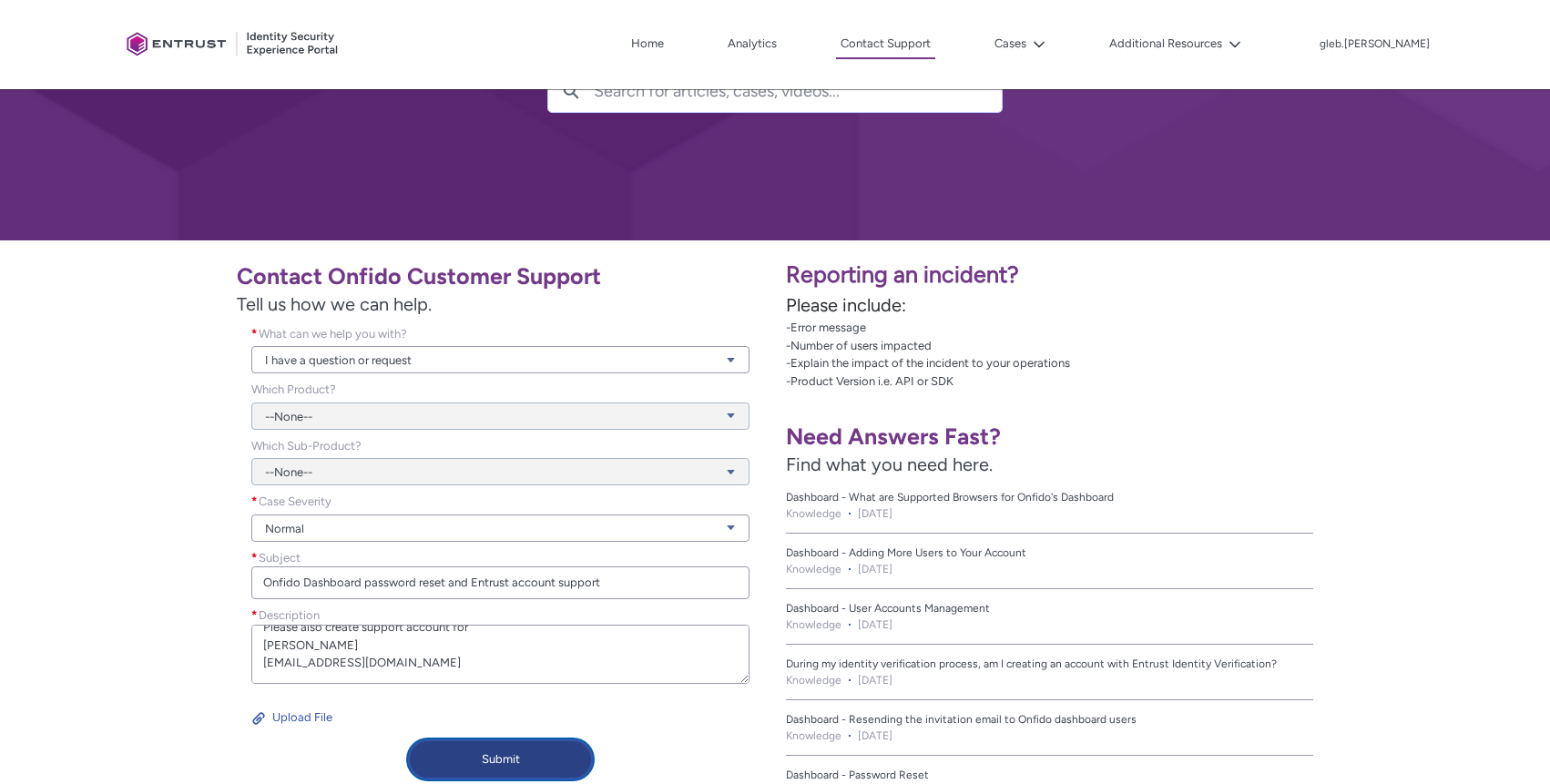
type textarea "Please reset password for Onfido dashboard account [EMAIL_ADDRESS][DOMAIN_NAME]…"
click at [489, 754] on button "Submit" at bounding box center [500, 758] width 185 height 40
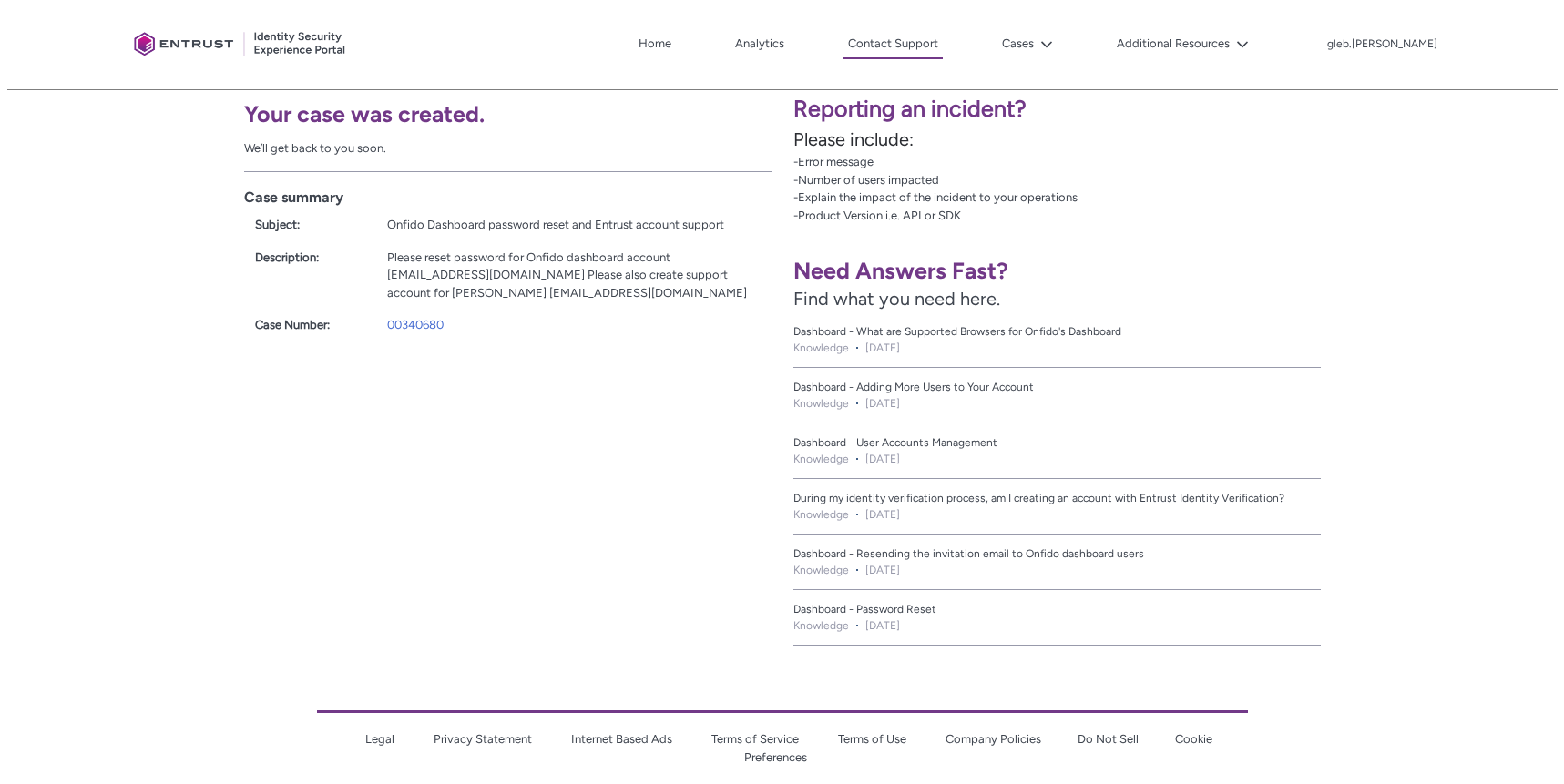
scroll to position [0, 0]
